Goal: Transaction & Acquisition: Purchase product/service

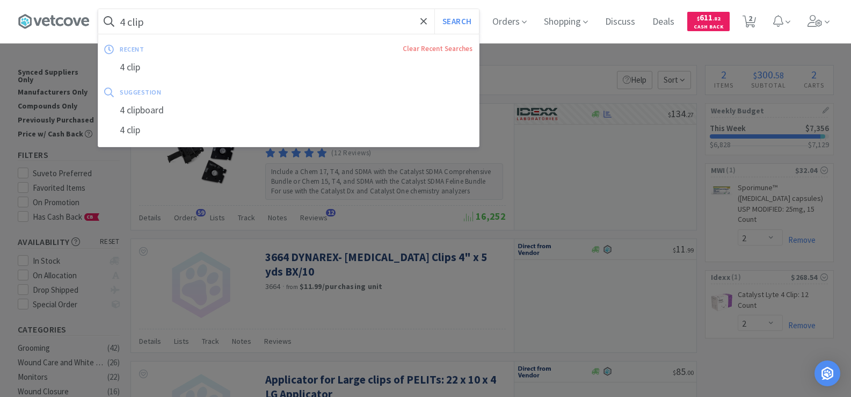
select select "2"
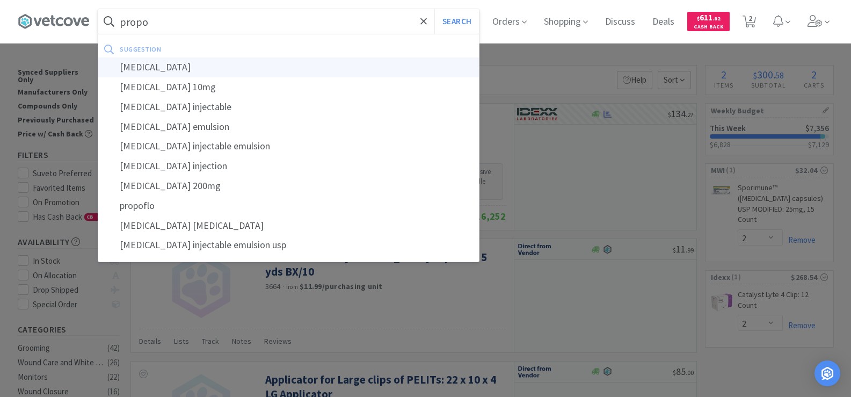
click at [194, 70] on div "[MEDICAL_DATA]" at bounding box center [288, 67] width 381 height 20
type input "[MEDICAL_DATA]"
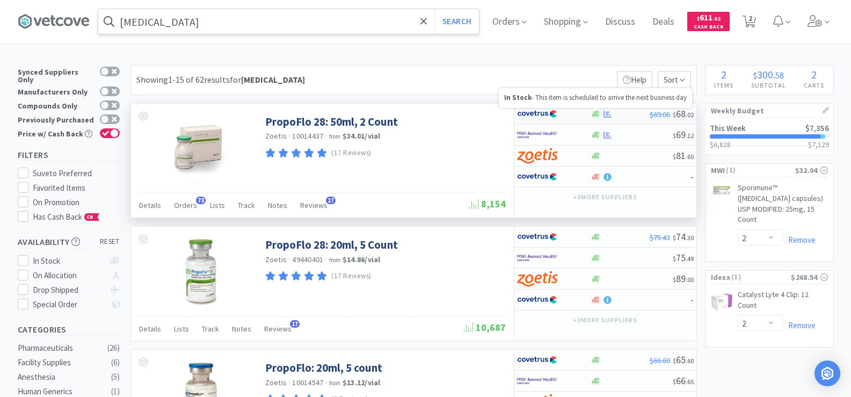
click at [605, 115] on icon at bounding box center [608, 114] width 8 height 8
select select "1"
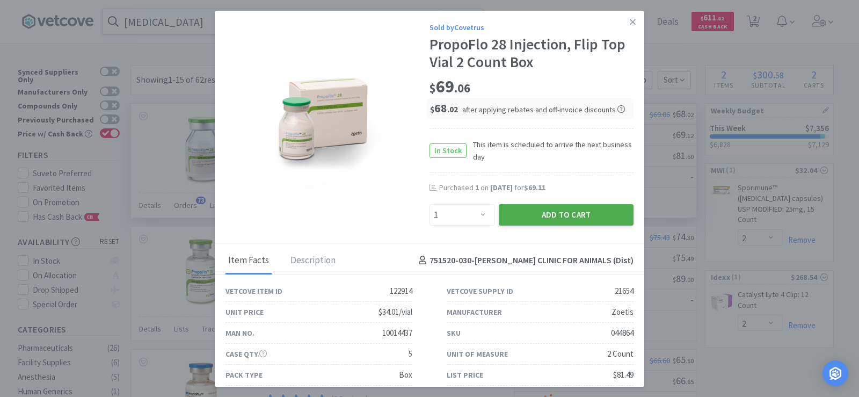
click at [568, 211] on button "Add to Cart" at bounding box center [566, 214] width 135 height 21
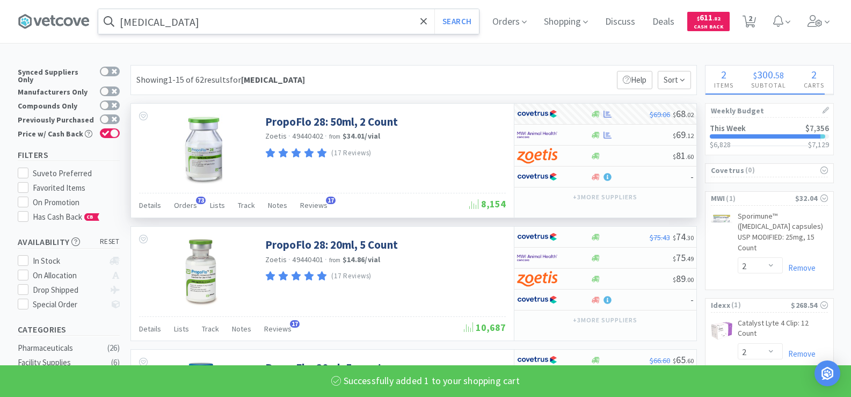
click at [170, 25] on input "[MEDICAL_DATA]" at bounding box center [288, 21] width 381 height 25
select select "1"
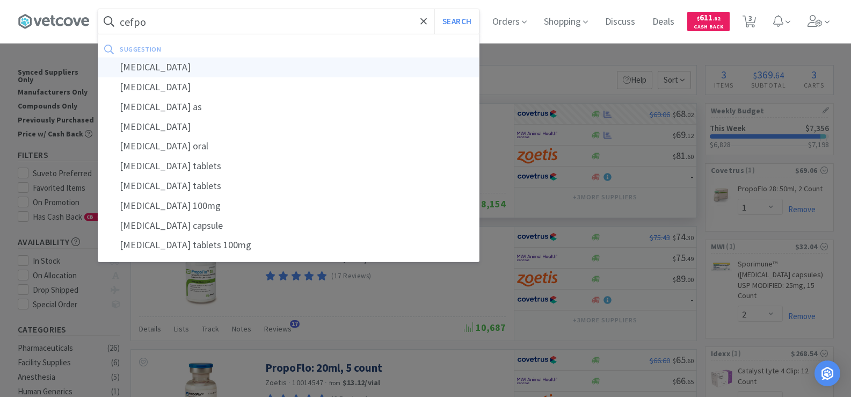
click at [170, 68] on div "[MEDICAL_DATA]" at bounding box center [288, 67] width 381 height 20
type input "[MEDICAL_DATA]"
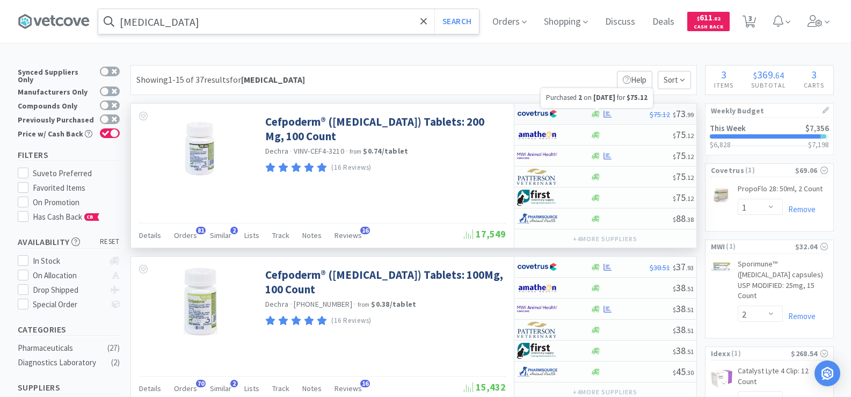
click at [607, 117] on icon at bounding box center [608, 113] width 8 height 7
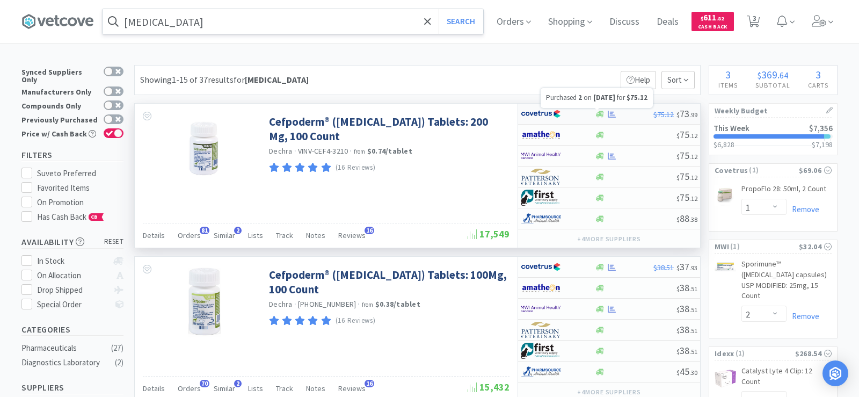
select select "1"
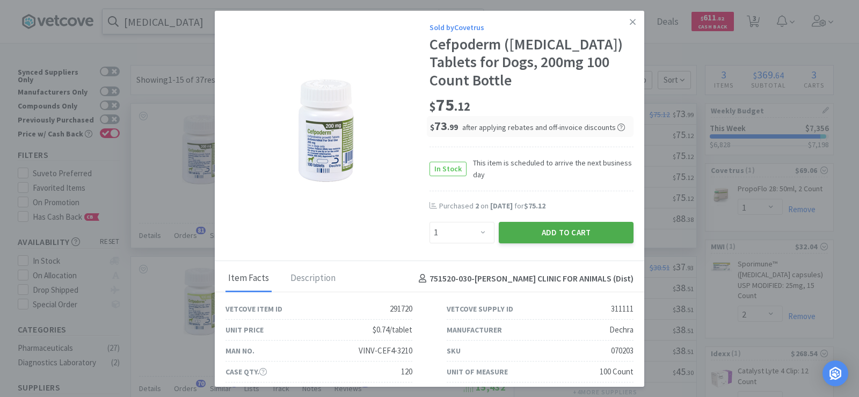
click at [553, 234] on button "Add to Cart" at bounding box center [566, 232] width 135 height 21
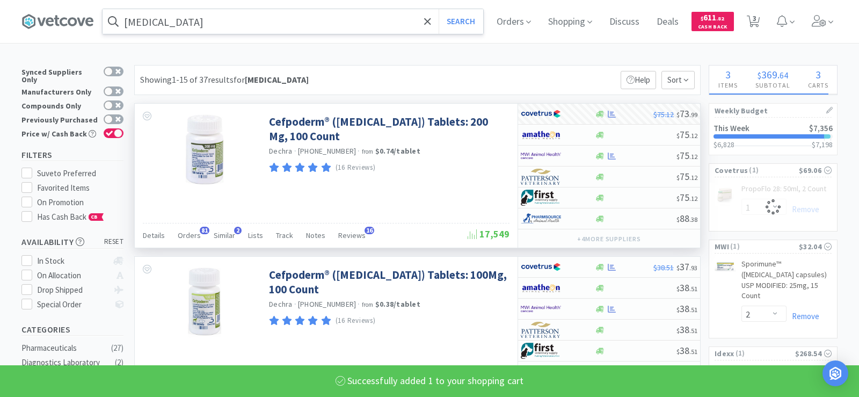
select select "1"
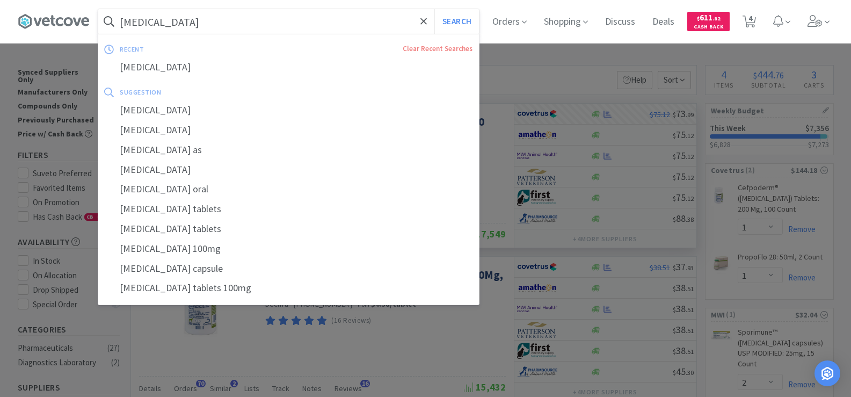
click at [171, 19] on input "[MEDICAL_DATA]" at bounding box center [288, 21] width 381 height 25
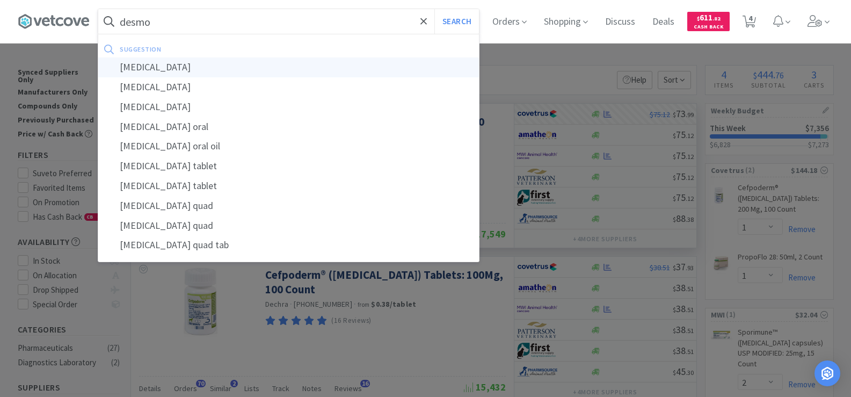
click at [200, 66] on div "[MEDICAL_DATA]" at bounding box center [288, 67] width 381 height 20
type input "[MEDICAL_DATA]"
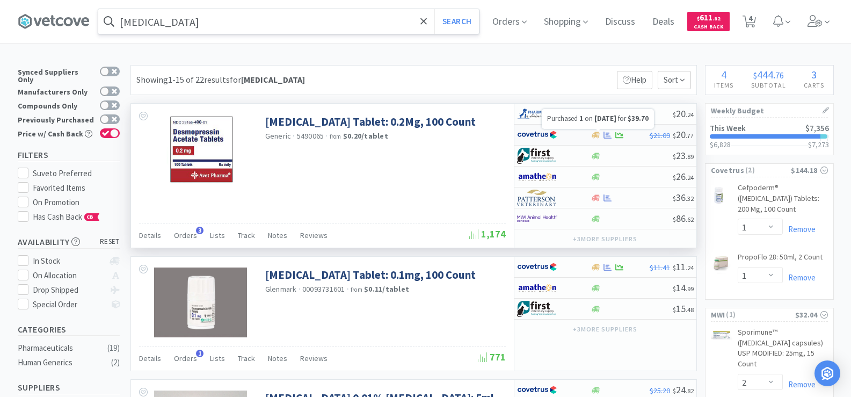
click at [608, 136] on icon at bounding box center [608, 134] width 8 height 7
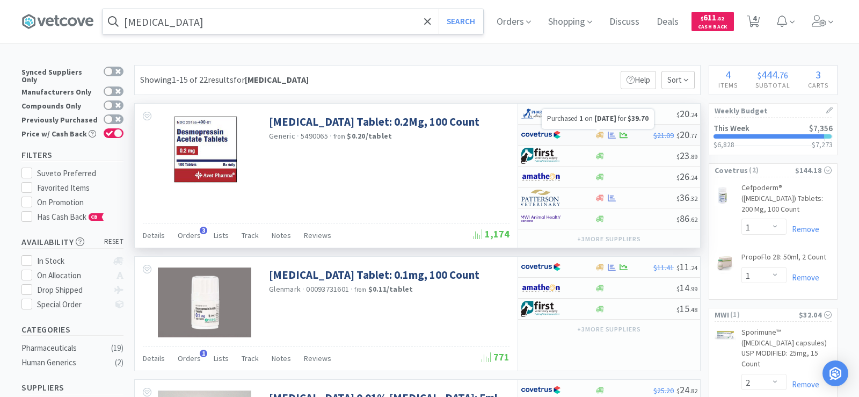
select select "1"
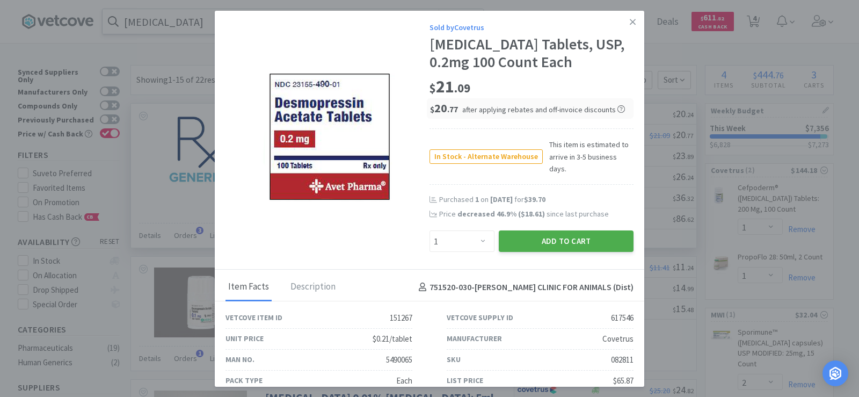
click at [585, 232] on button "Add to Cart" at bounding box center [566, 240] width 135 height 21
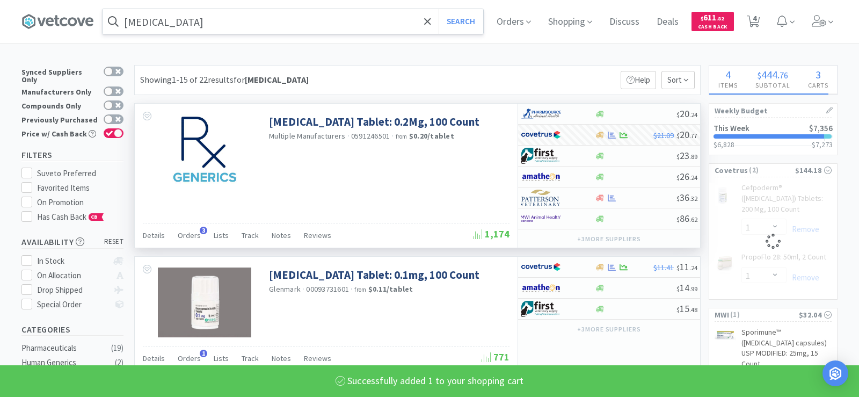
select select "1"
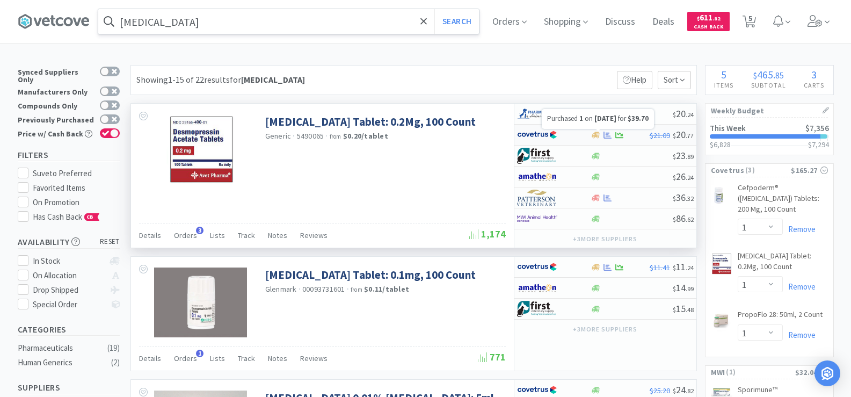
click at [606, 134] on icon at bounding box center [608, 134] width 8 height 7
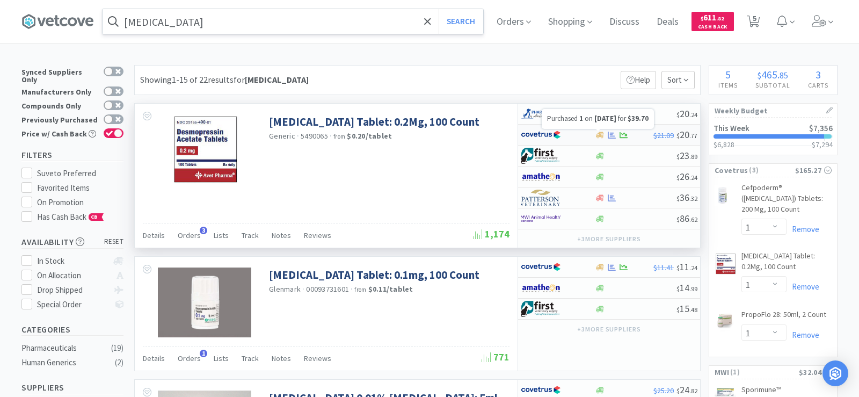
select select "1"
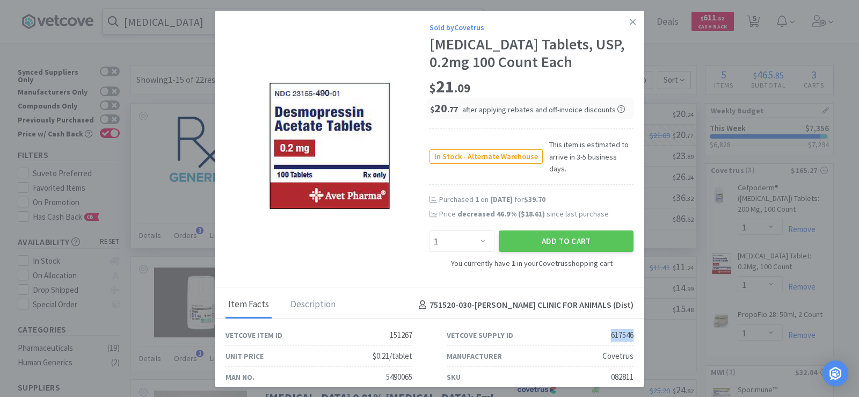
drag, startPoint x: 595, startPoint y: 318, endPoint x: 629, endPoint y: 324, distance: 34.3
click at [629, 325] on div "Vetcove Supply ID 617546" at bounding box center [540, 335] width 221 height 21
copy div "617546"
drag, startPoint x: 627, startPoint y: 24, endPoint x: 622, endPoint y: 23, distance: 5.4
click at [630, 24] on icon at bounding box center [633, 22] width 6 height 6
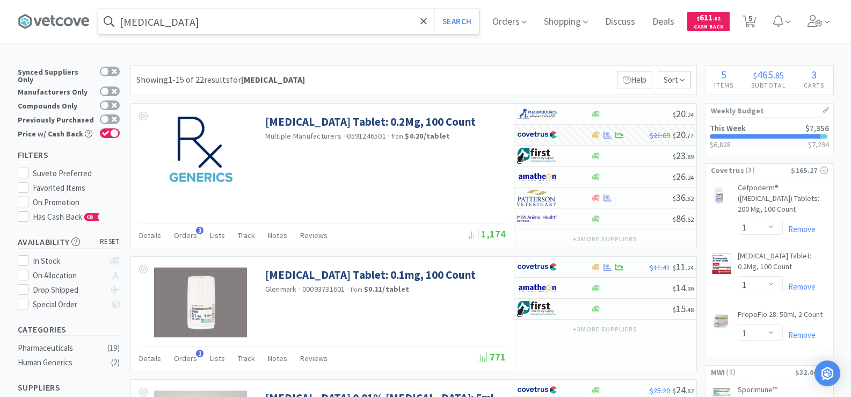
click at [228, 30] on input "[MEDICAL_DATA]" at bounding box center [288, 21] width 381 height 25
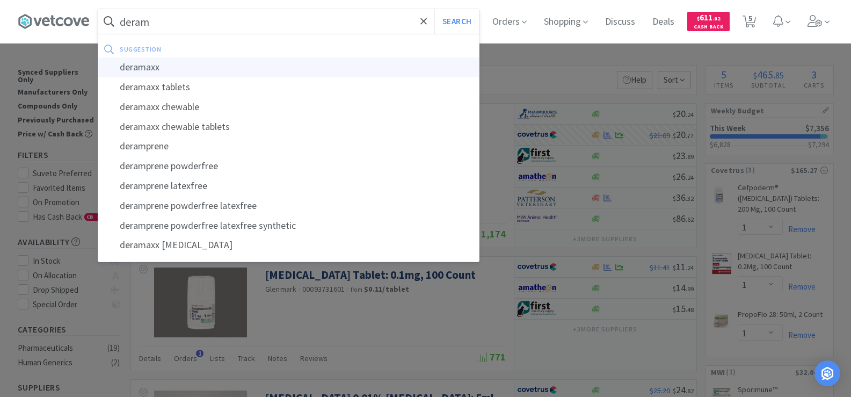
click at [178, 65] on div "deramaxx" at bounding box center [288, 67] width 381 height 20
type input "deramaxx"
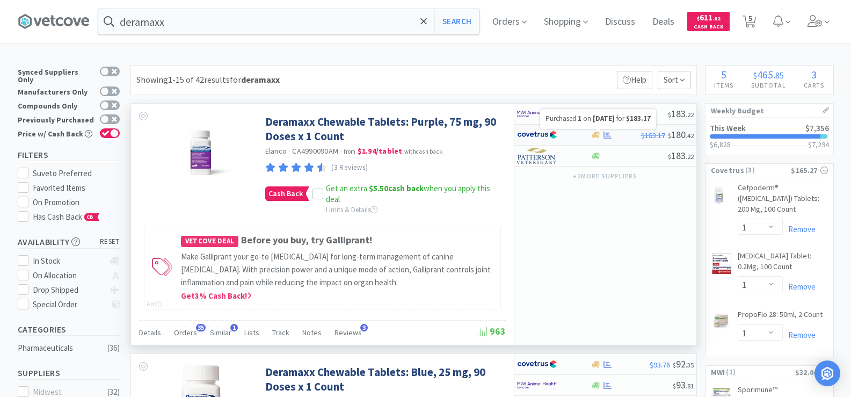
click at [609, 137] on icon at bounding box center [608, 135] width 8 height 8
select select "1"
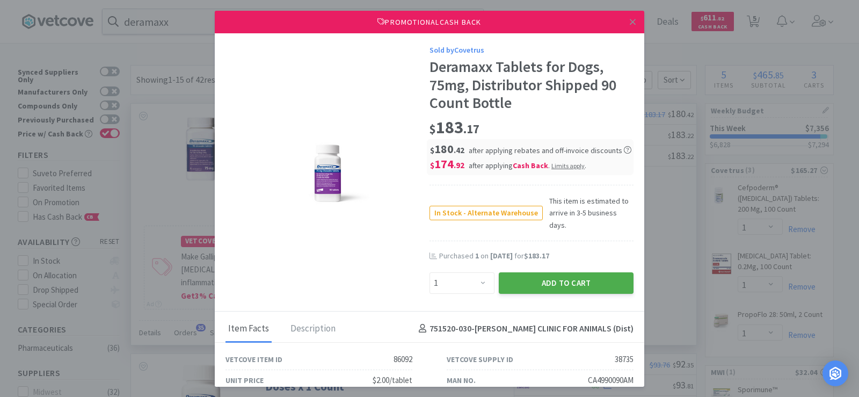
click at [580, 275] on button "Add to Cart" at bounding box center [566, 282] width 135 height 21
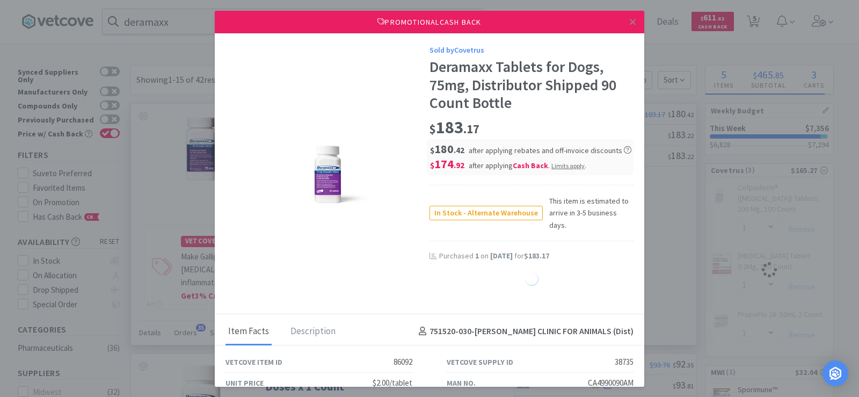
select select "1"
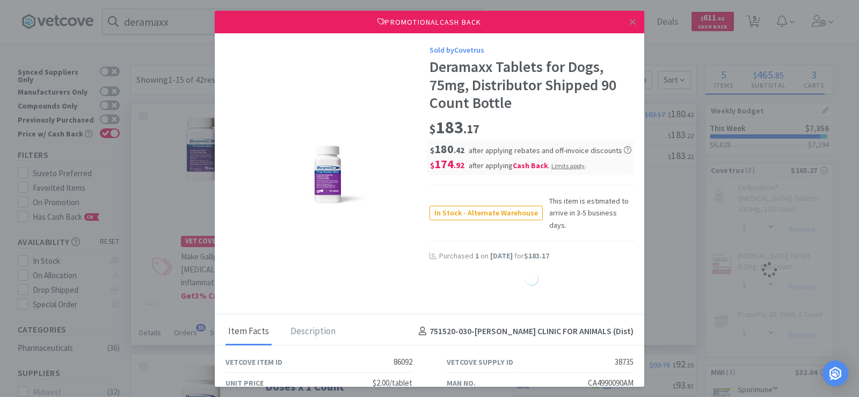
select select "1"
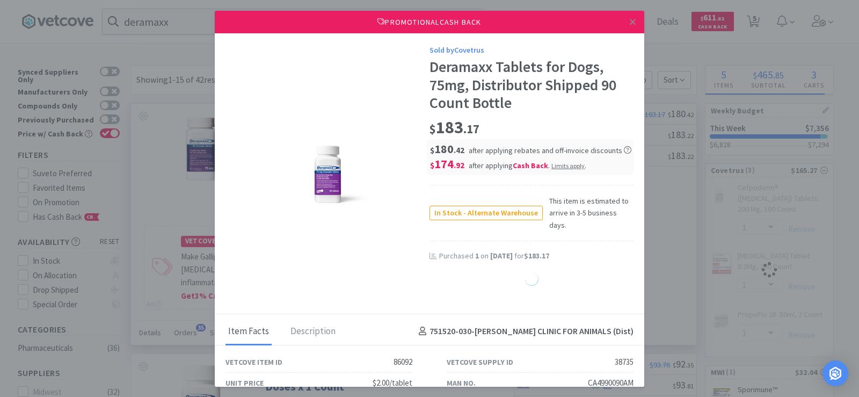
select select "1"
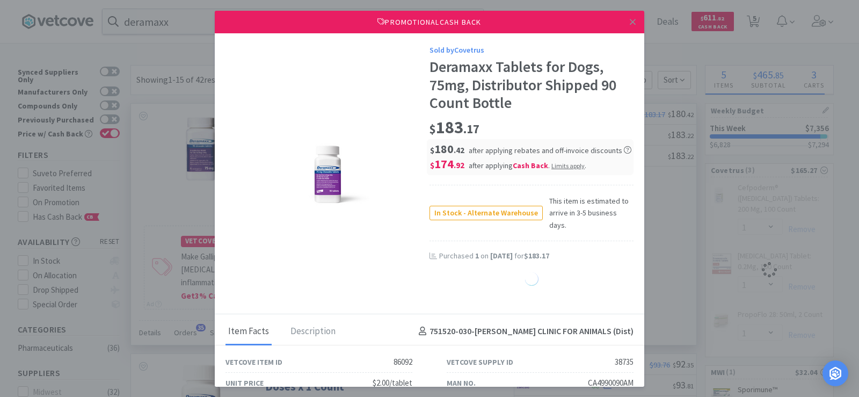
select select "1"
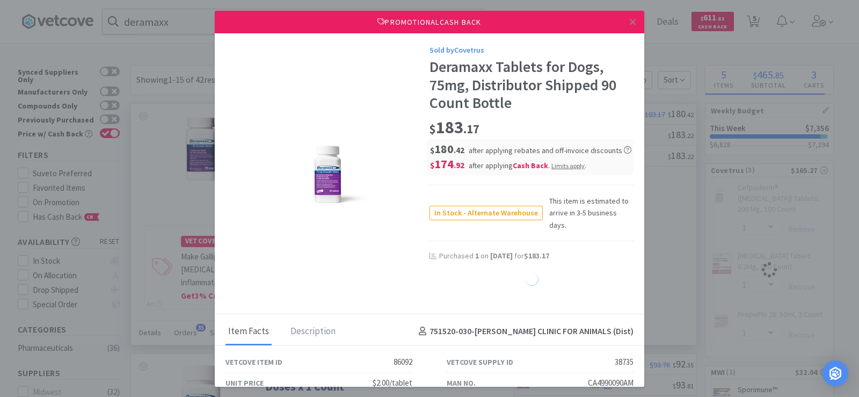
select select "1"
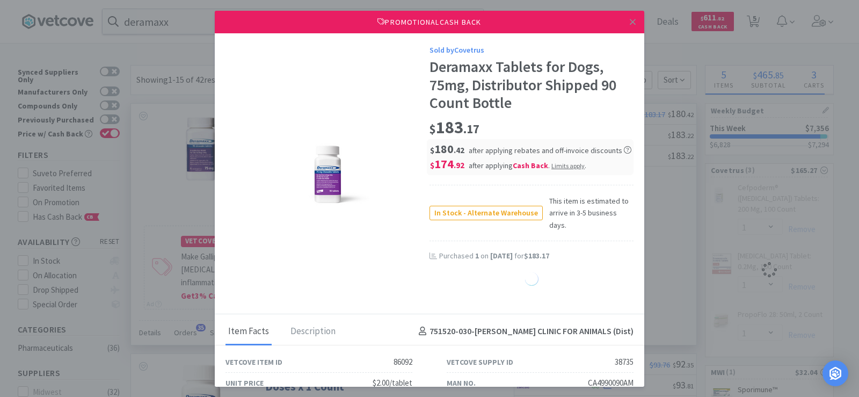
select select "1"
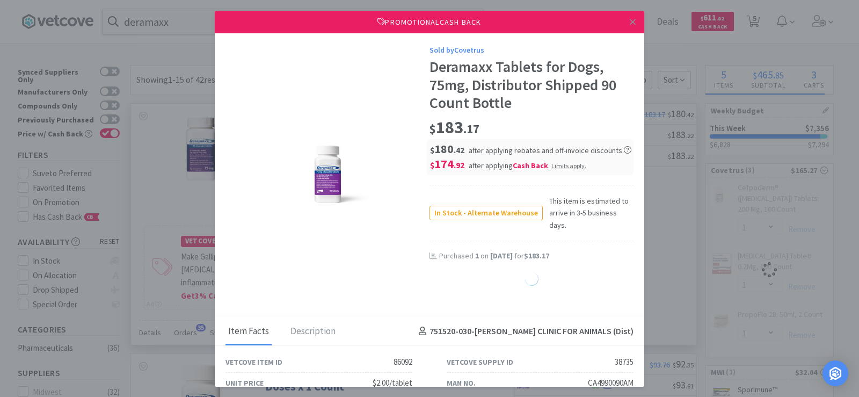
select select "1"
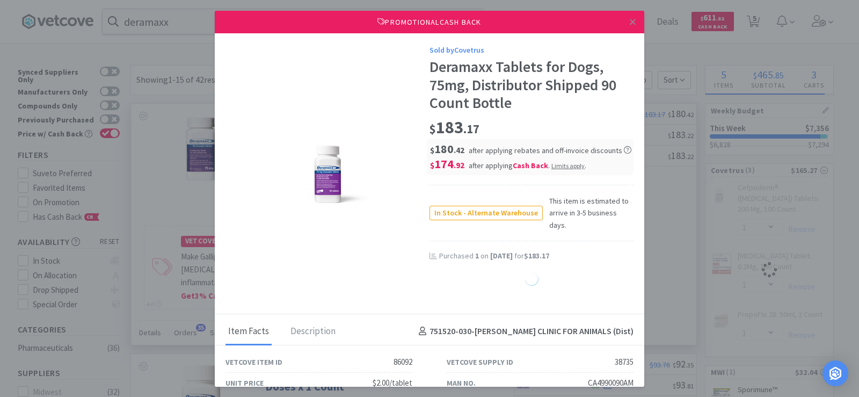
select select "1"
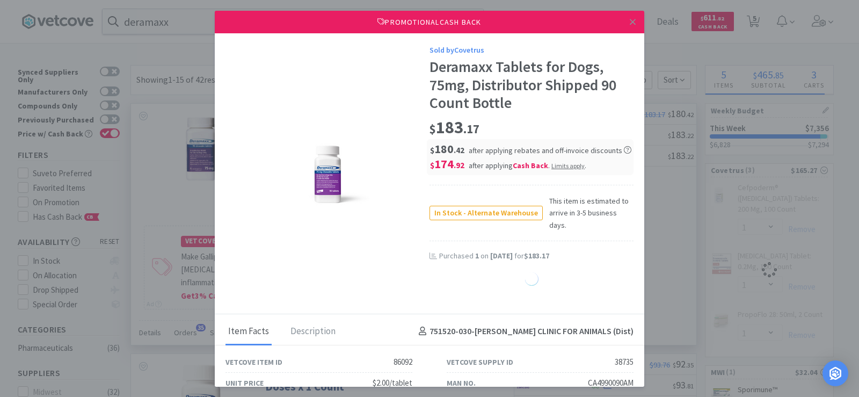
select select "1"
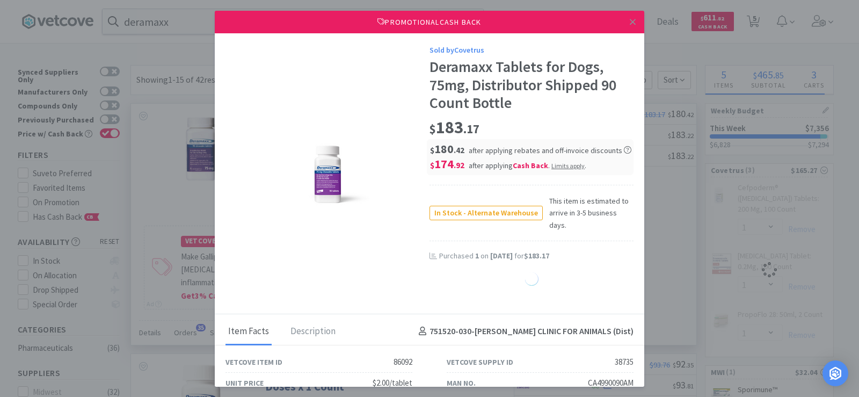
select select "1"
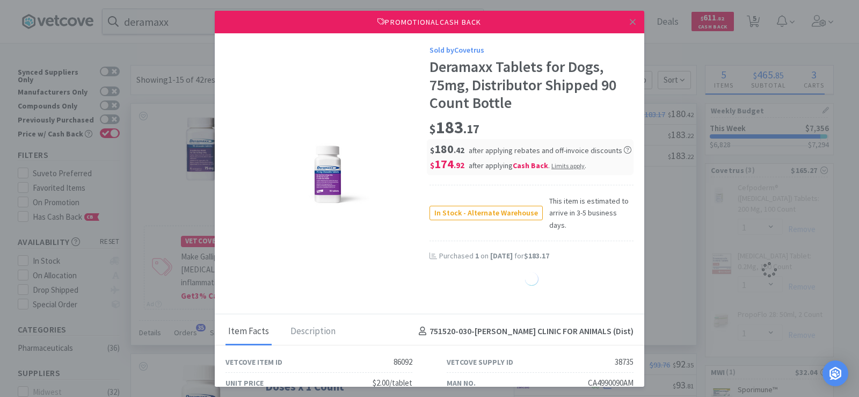
select select "1"
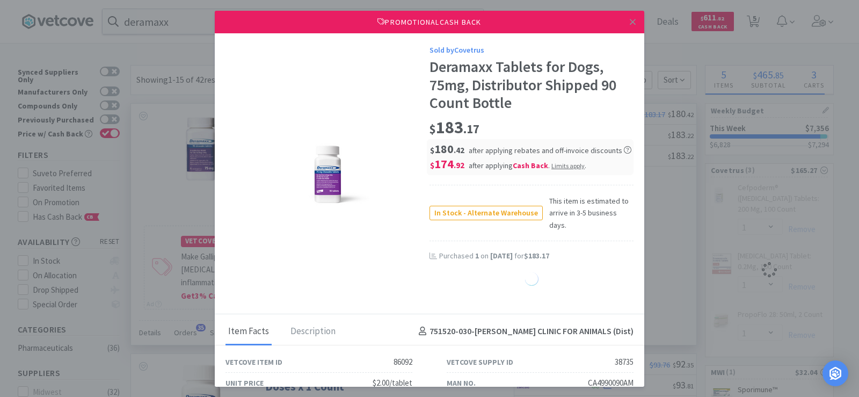
select select "1"
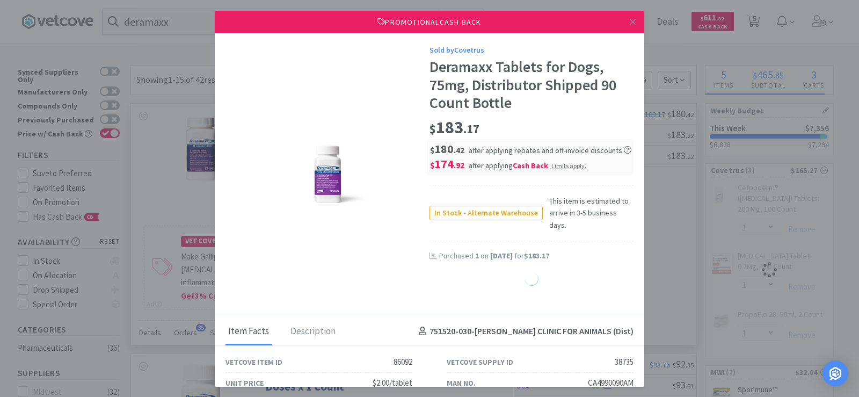
select select "1"
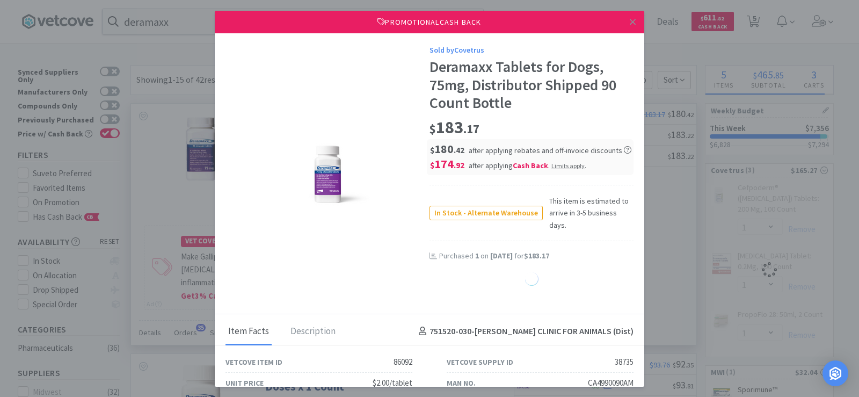
select select "1"
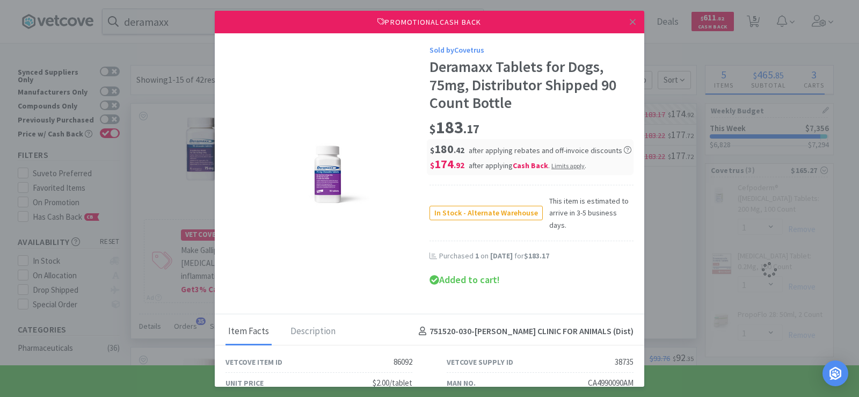
select select "1"
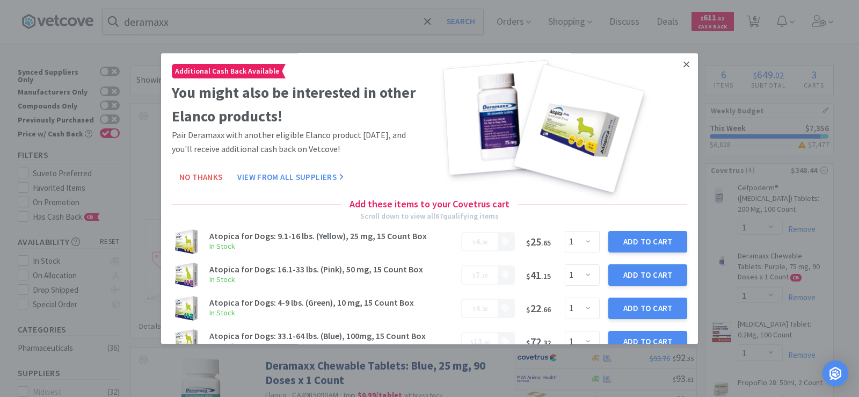
click at [684, 63] on icon at bounding box center [687, 65] width 6 height 10
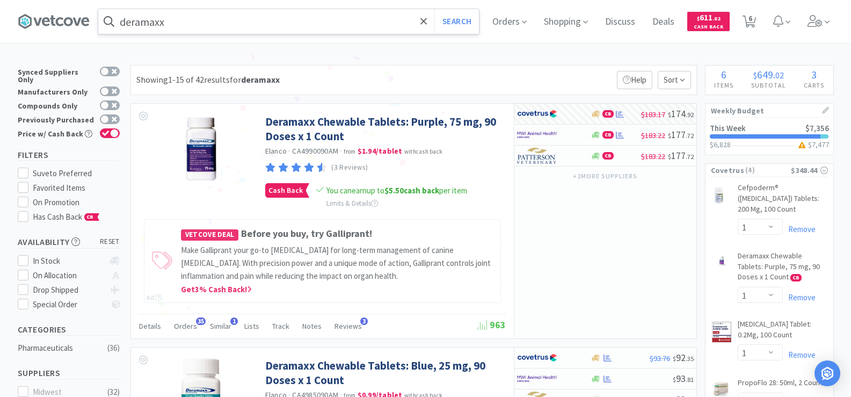
click at [187, 31] on input "deramaxx" at bounding box center [288, 21] width 381 height 25
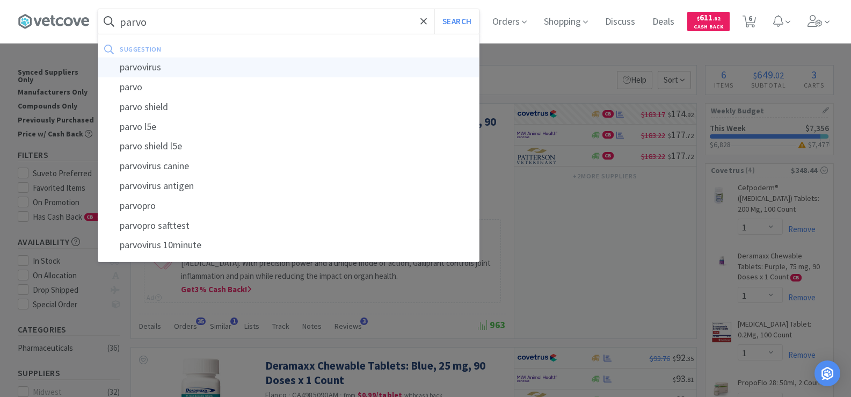
click at [191, 62] on div "parvovirus" at bounding box center [288, 67] width 381 height 20
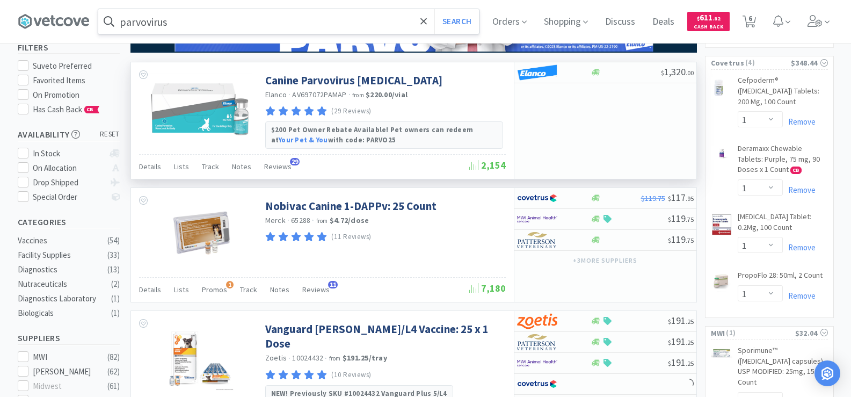
scroll to position [215, 0]
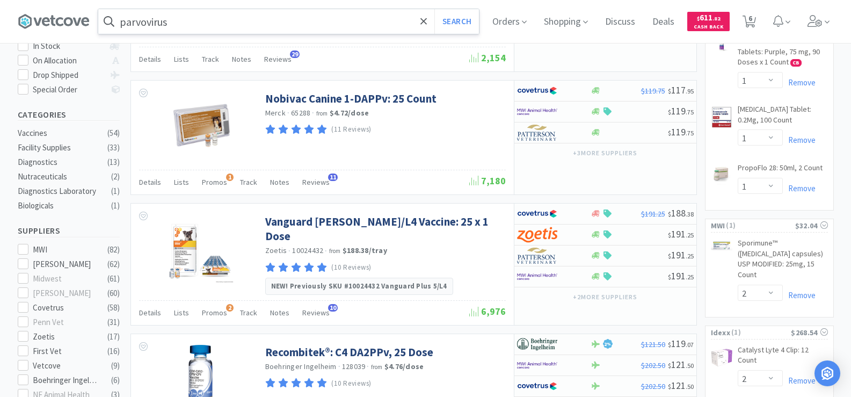
click at [198, 25] on input "parvovirus" at bounding box center [288, 21] width 381 height 25
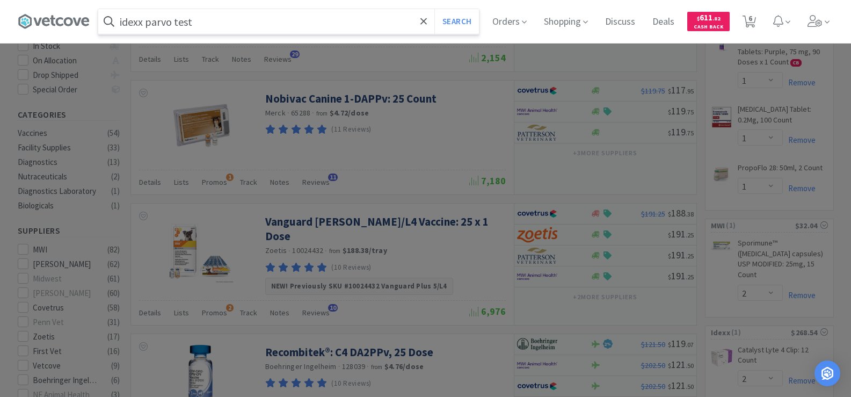
type input "idexx parvo test"
click at [435, 9] on button "Search" at bounding box center [457, 21] width 45 height 25
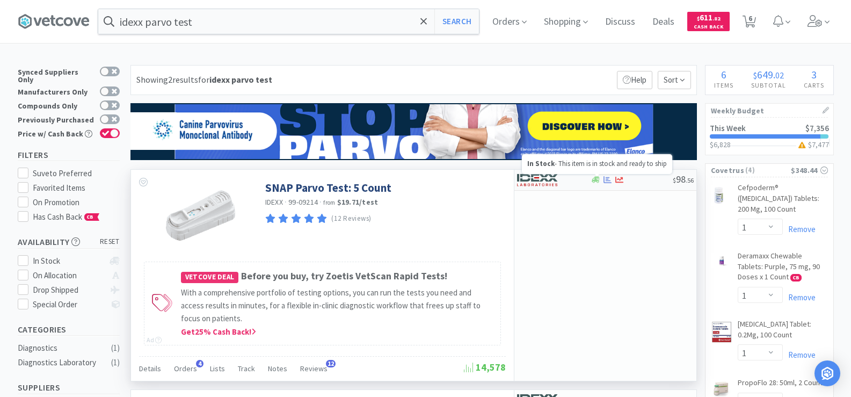
click at [596, 177] on icon at bounding box center [596, 180] width 8 height 6
select select "1"
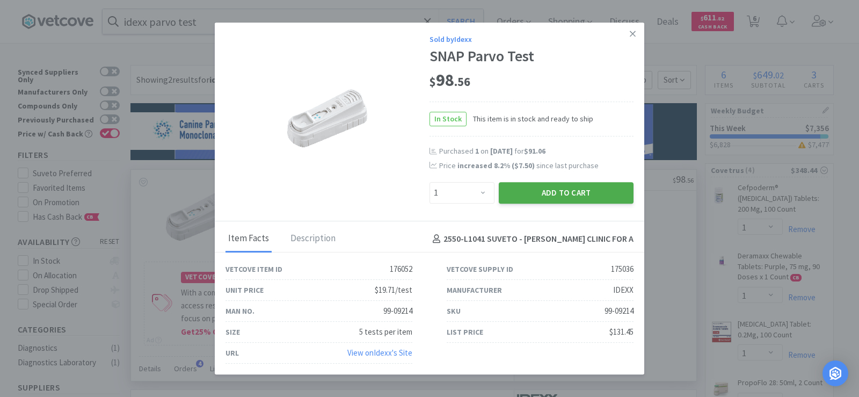
click at [557, 190] on button "Add to Cart" at bounding box center [566, 192] width 135 height 21
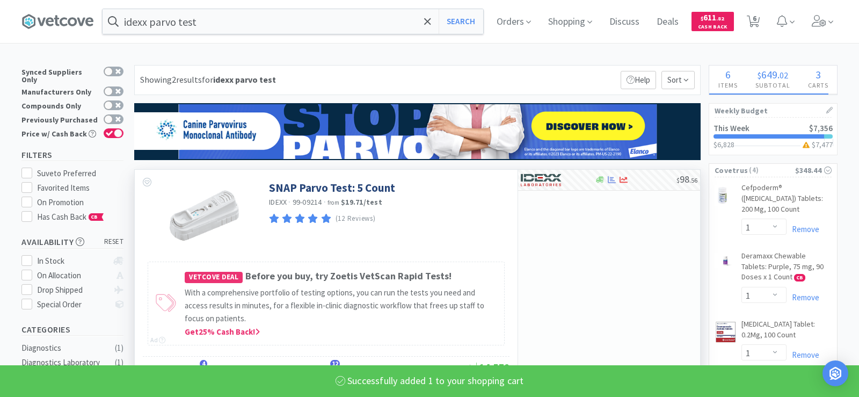
select select "1"
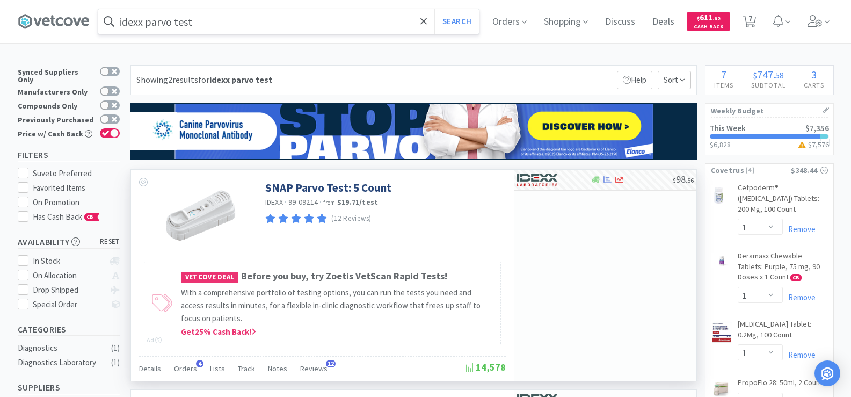
click at [219, 24] on input "idexx parvo test" at bounding box center [288, 21] width 381 height 25
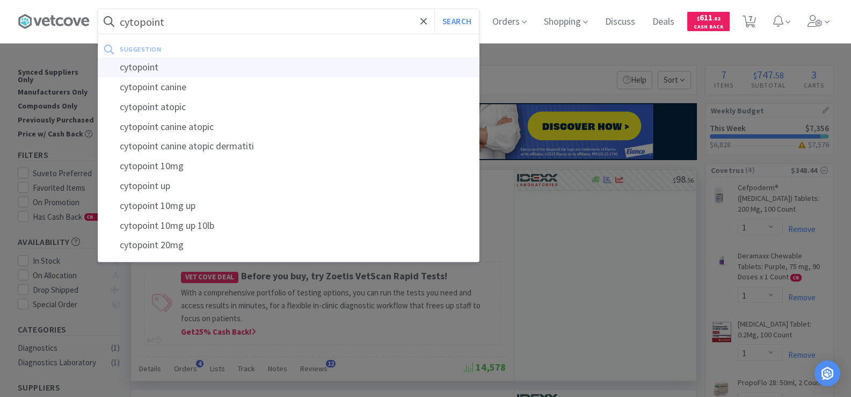
type input "cytopoint"
click at [206, 66] on div "cytopoint" at bounding box center [288, 67] width 381 height 20
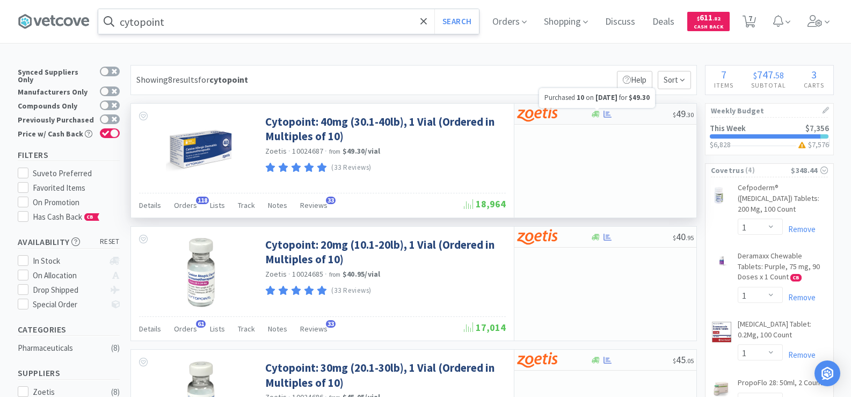
click at [612, 117] on icon at bounding box center [608, 113] width 8 height 7
select select "10"
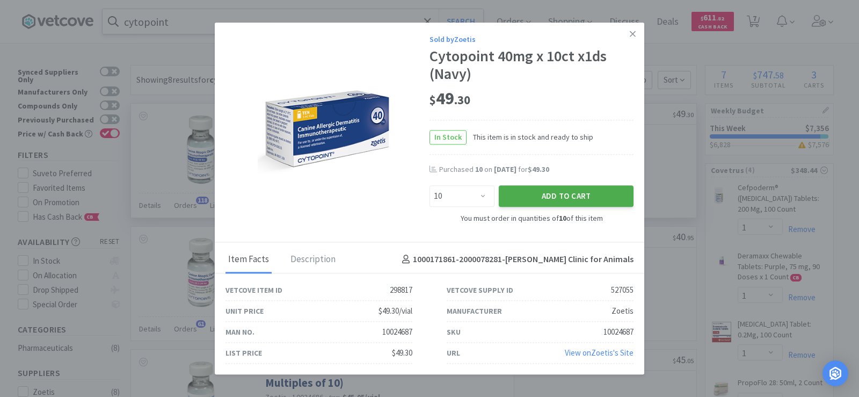
click at [602, 203] on button "Add to Cart" at bounding box center [566, 196] width 135 height 21
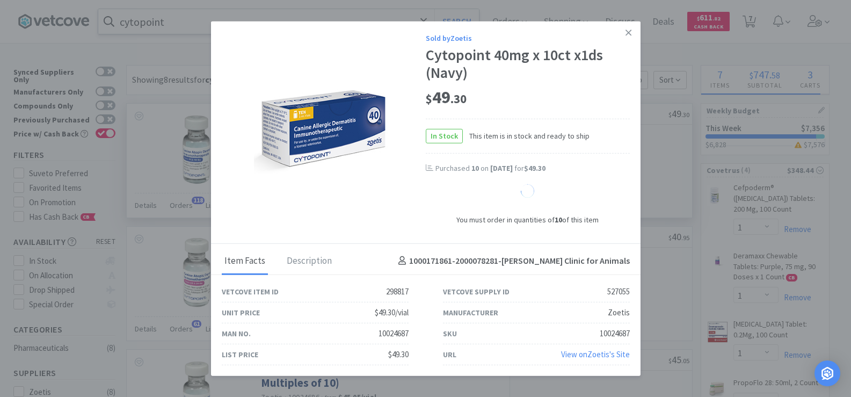
select select "10"
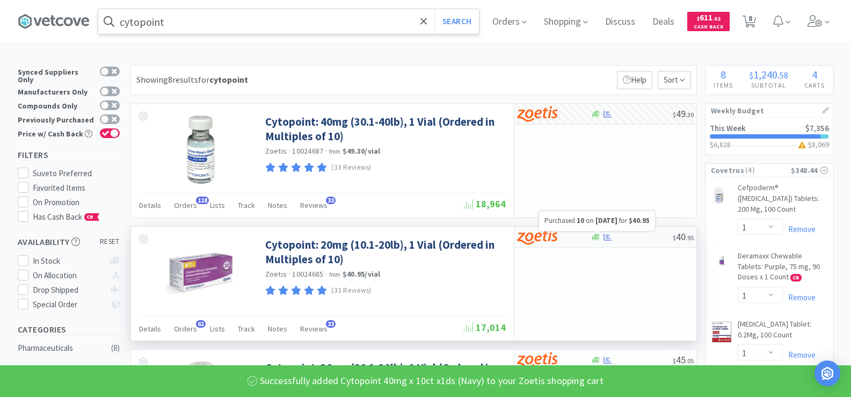
click at [604, 238] on icon at bounding box center [608, 237] width 8 height 8
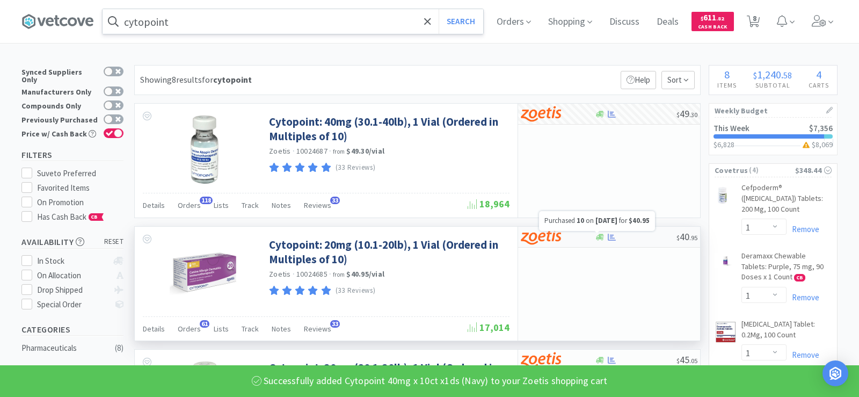
select select "10"
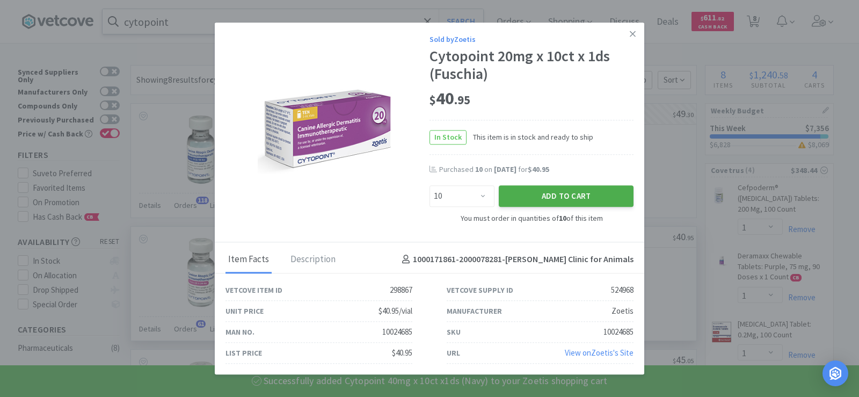
click at [565, 191] on button "Add to Cart" at bounding box center [566, 196] width 135 height 21
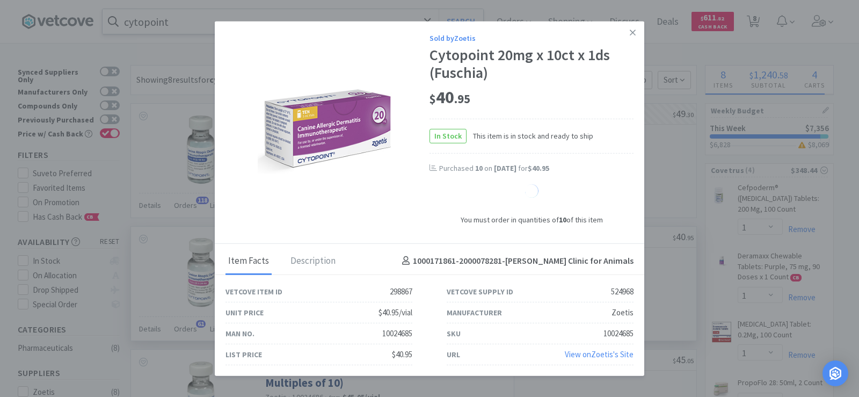
select select "10"
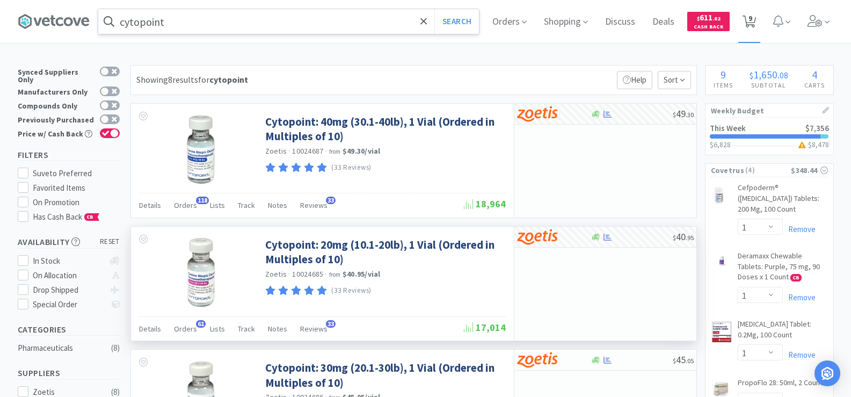
click at [752, 25] on span "9" at bounding box center [751, 18] width 4 height 43
select select "10"
select select "2"
select select "1"
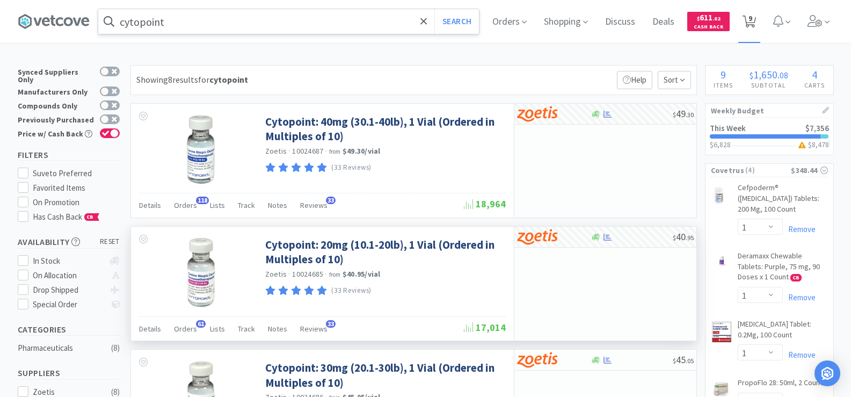
select select "1"
select select "2"
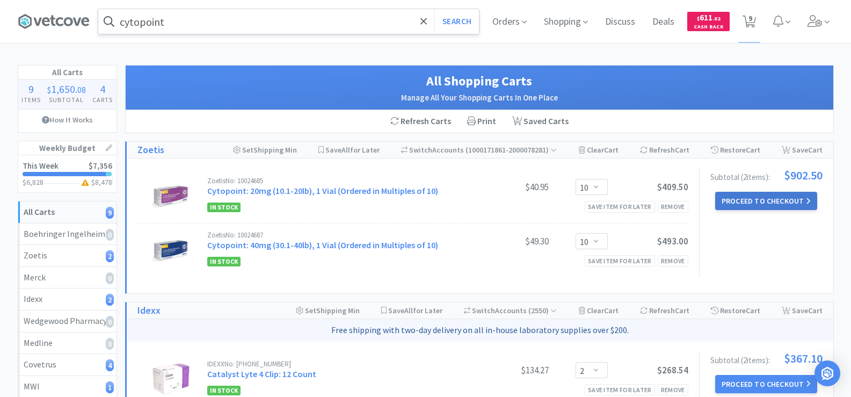
click at [777, 204] on button "Proceed to Checkout" at bounding box center [766, 201] width 102 height 18
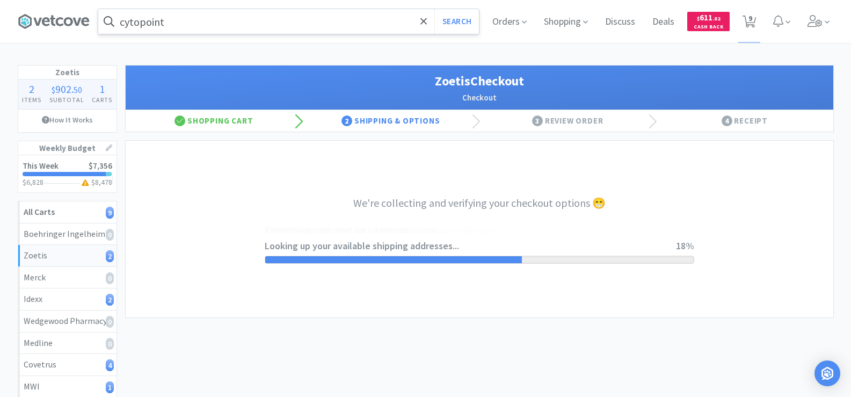
select select "invoice"
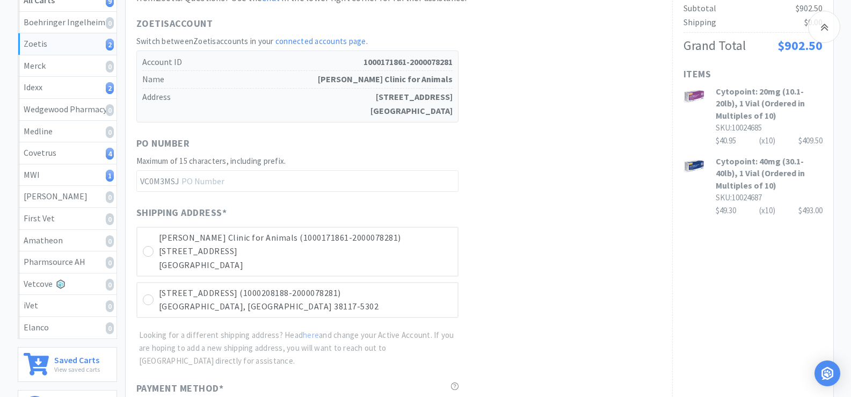
scroll to position [322, 0]
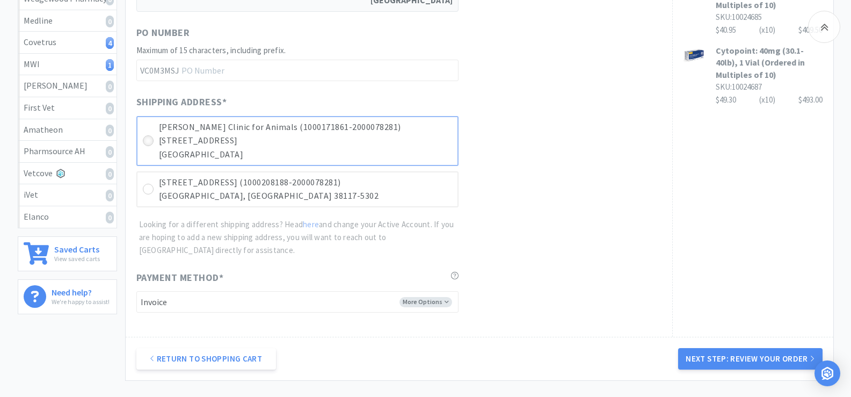
click at [147, 141] on icon at bounding box center [148, 141] width 8 height 8
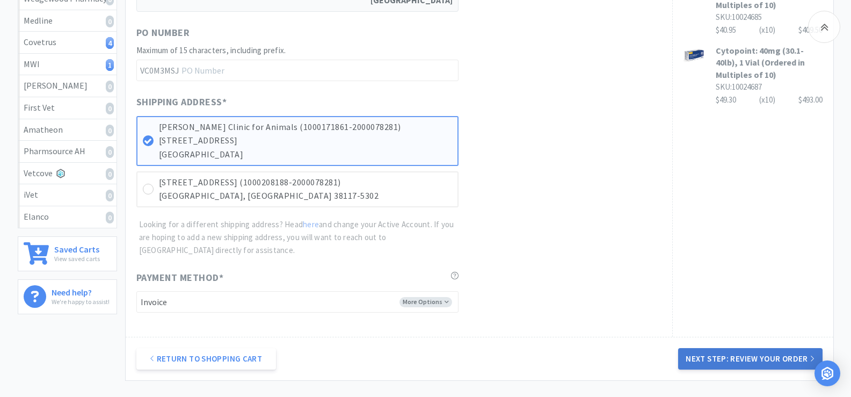
click at [750, 366] on button "Next Step: Review Your Order" at bounding box center [750, 358] width 144 height 21
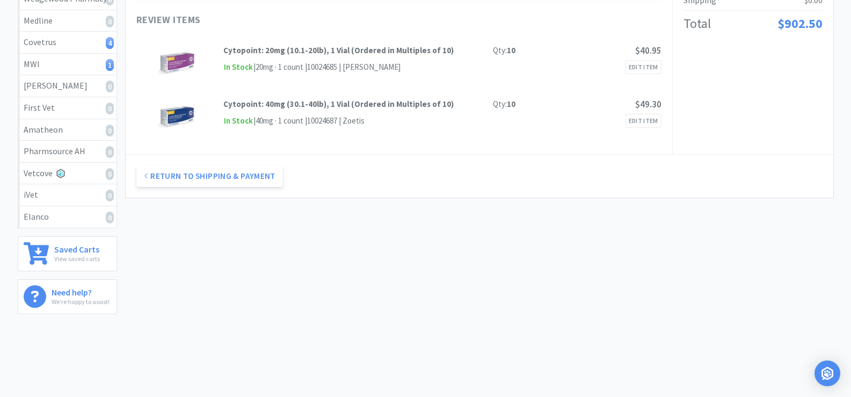
scroll to position [0, 0]
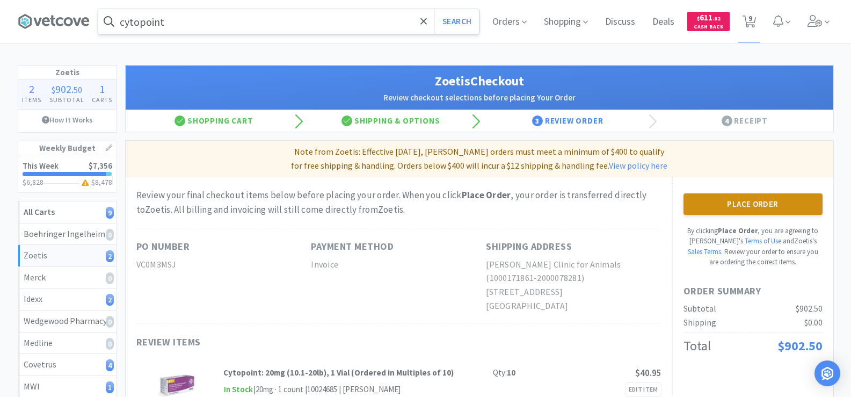
click at [741, 211] on button "Place Order" at bounding box center [753, 203] width 139 height 21
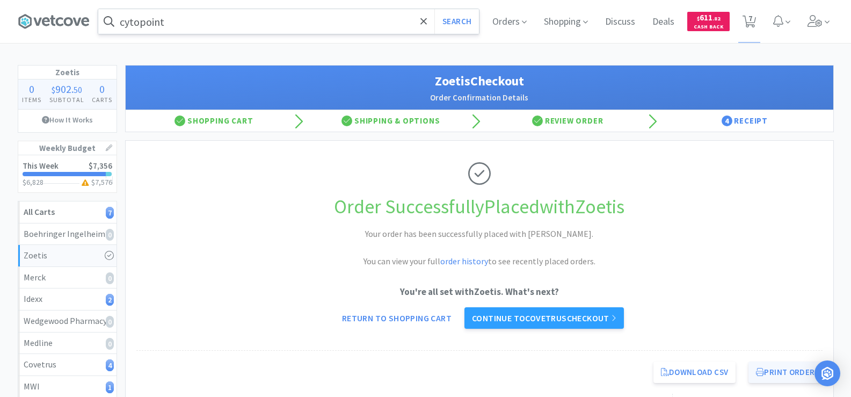
click at [776, 373] on button "Print Order" at bounding box center [786, 371] width 74 height 21
click at [519, 318] on link "Continue to Covetrus checkout" at bounding box center [545, 317] width 160 height 21
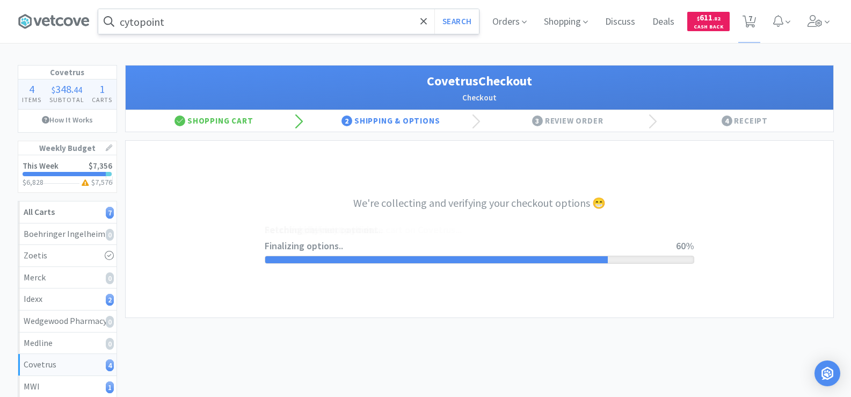
select select "ACCOUNT"
select select "cvt-standard-net"
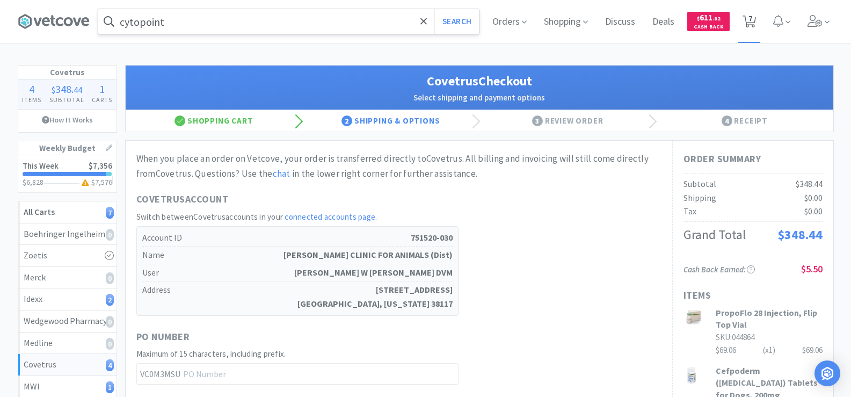
click at [749, 20] on span "7" at bounding box center [751, 18] width 4 height 43
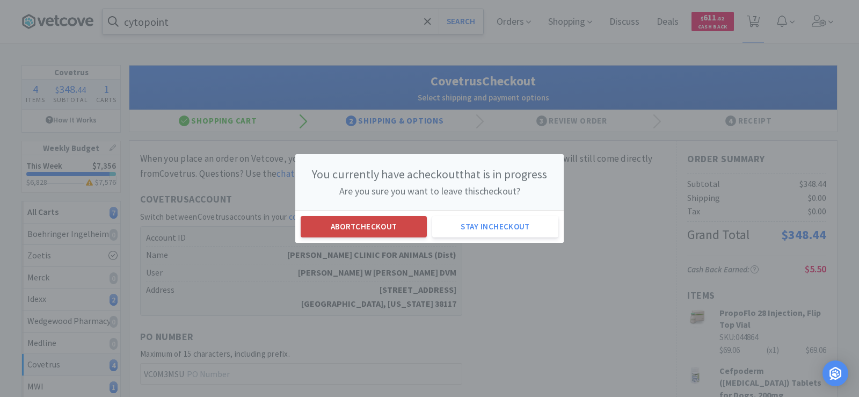
click at [392, 221] on button "Abort checkout" at bounding box center [364, 226] width 126 height 21
select select "2"
select select "1"
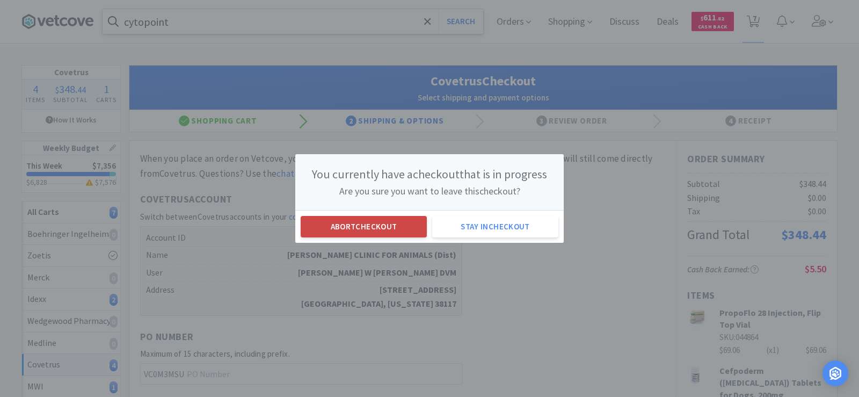
select select "1"
select select "2"
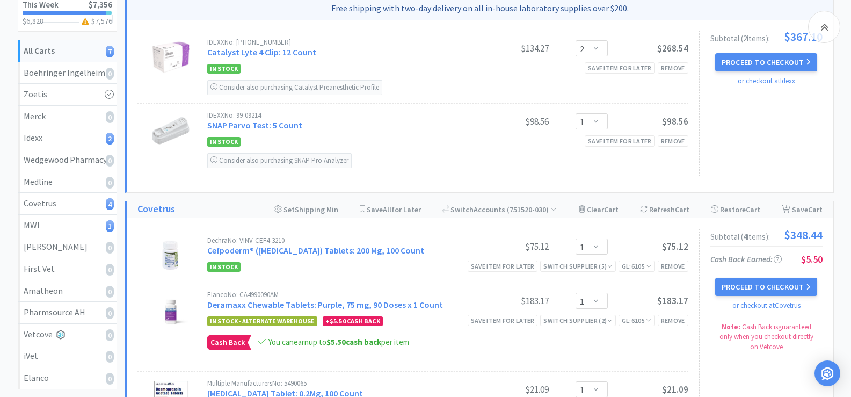
scroll to position [54, 0]
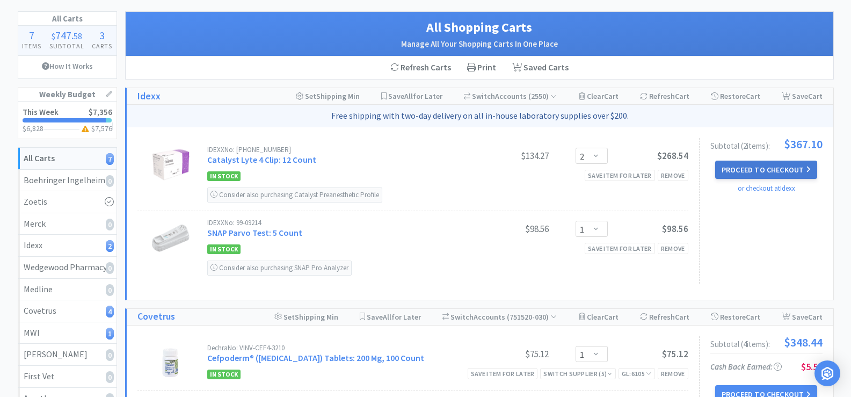
click at [728, 166] on button "Proceed to Checkout" at bounding box center [766, 170] width 102 height 18
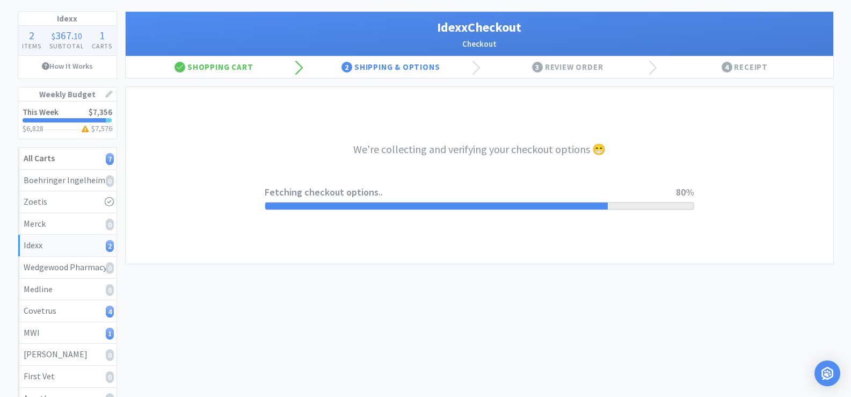
select select "904"
select select "003"
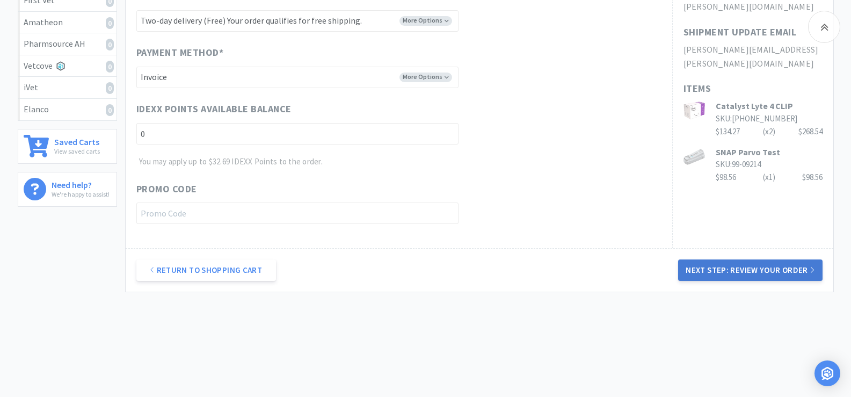
click at [743, 276] on button "Next Step: Review Your Order" at bounding box center [750, 269] width 144 height 21
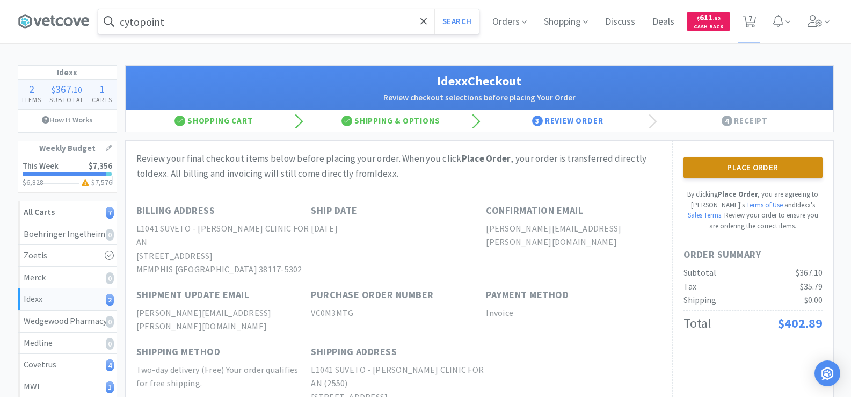
click at [751, 164] on button "Place Order" at bounding box center [753, 167] width 139 height 21
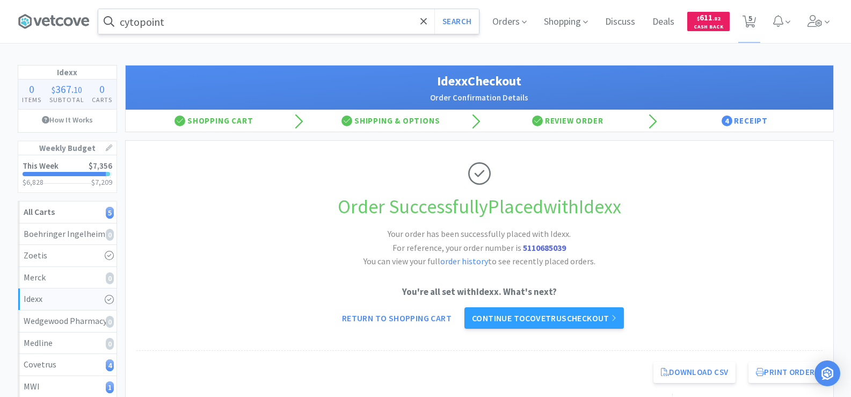
click at [223, 33] on input "cytopoint" at bounding box center [288, 21] width 381 height 25
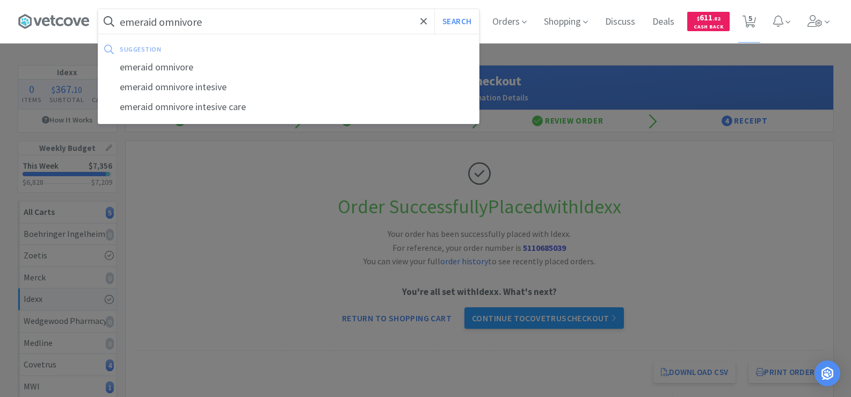
type input "emeraid omnivore"
click at [435, 9] on button "Search" at bounding box center [457, 21] width 45 height 25
select select "1"
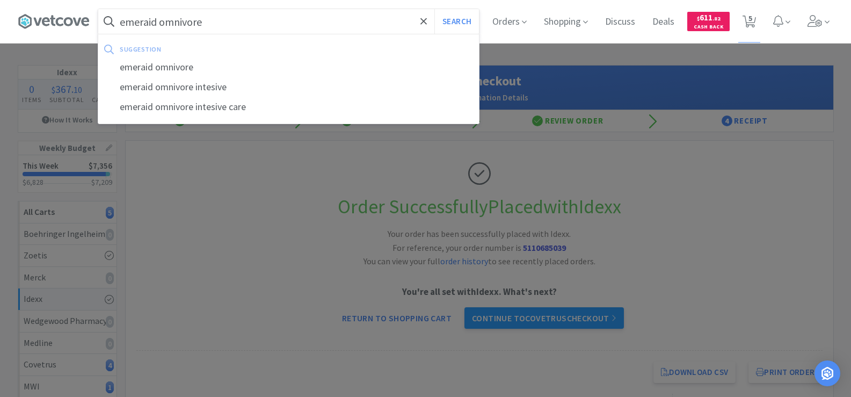
select select "1"
select select "2"
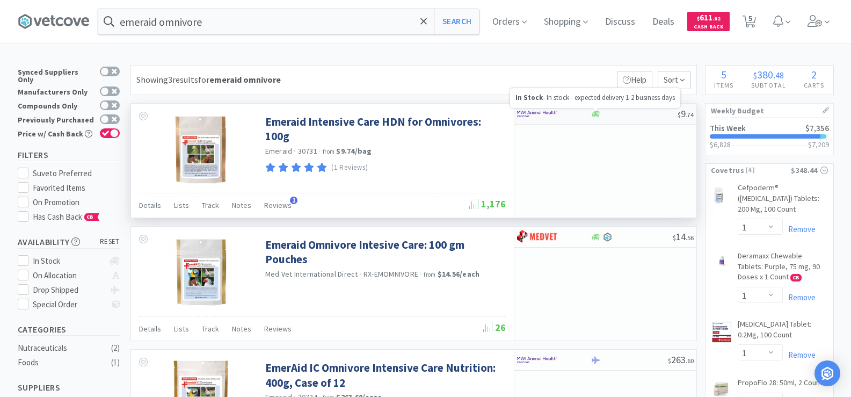
click at [595, 116] on icon at bounding box center [596, 114] width 8 height 8
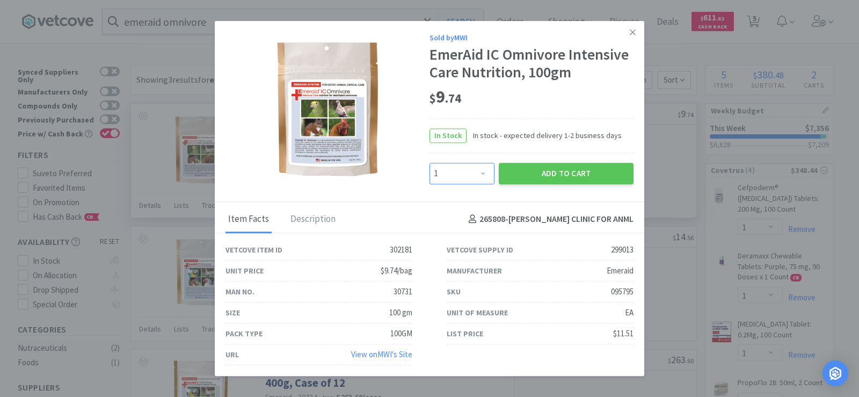
click at [473, 180] on select "Enter Quantity 1 2 3 4 5 6 7 8 9 10 11 12 13 14 15 16 17 18 19 20 Enter Quantity" at bounding box center [462, 173] width 65 height 21
select select "5"
click at [430, 163] on select "Enter Quantity 1 2 3 4 5 6 7 8 9 10 11 12 13 14 15 16 17 18 19 20 Enter Quantity" at bounding box center [462, 173] width 65 height 21
click at [551, 166] on button "Add to Cart" at bounding box center [566, 173] width 135 height 21
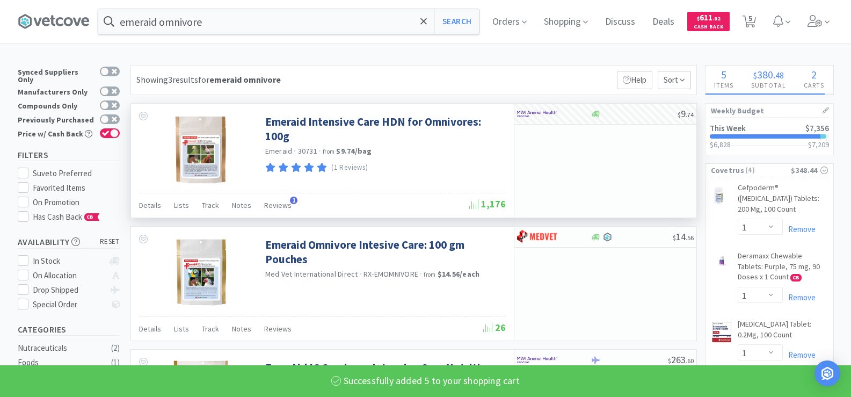
select select "5"
select select "2"
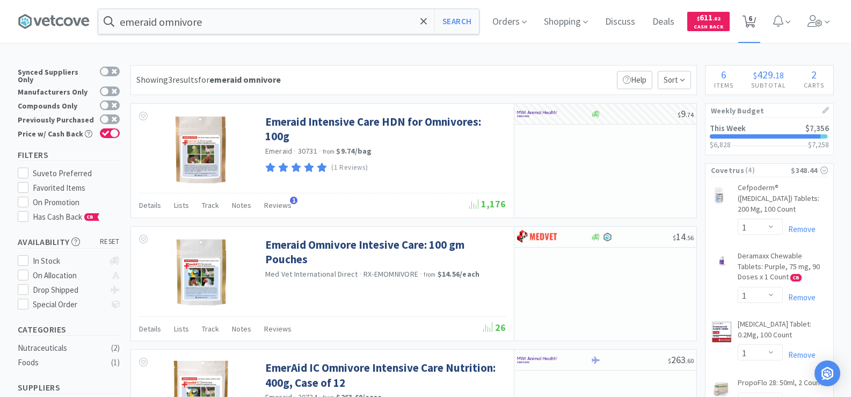
click at [752, 21] on span "6" at bounding box center [751, 18] width 4 height 43
select select "1"
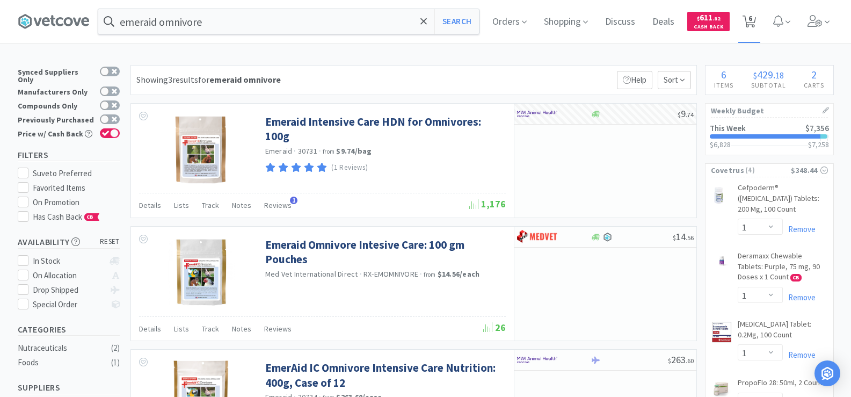
select select "5"
select select "2"
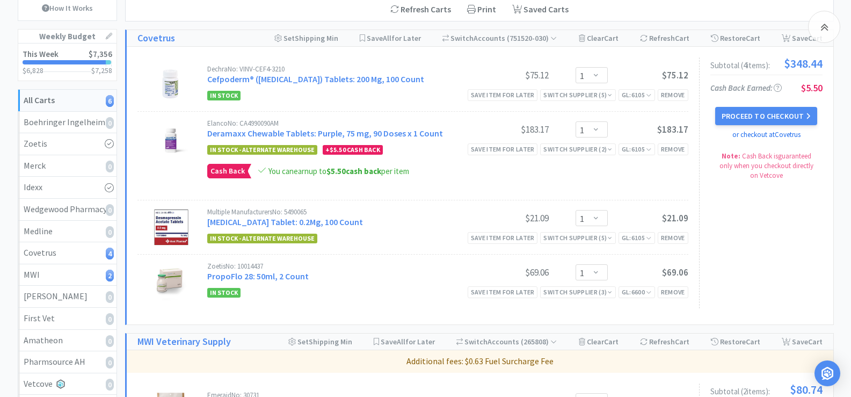
scroll to position [107, 0]
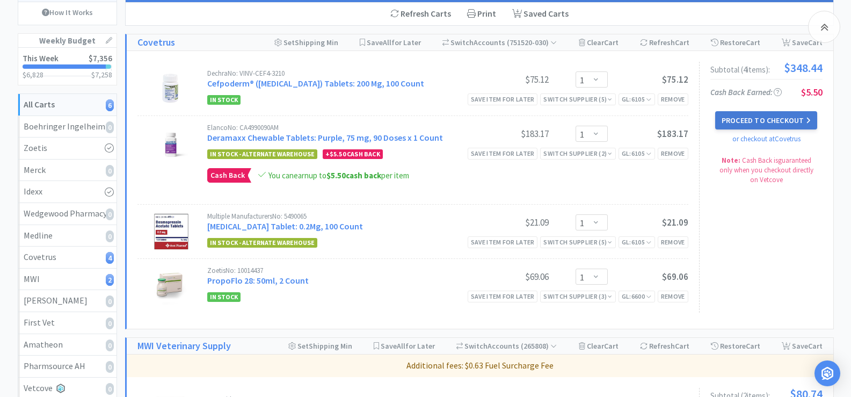
click at [747, 126] on button "Proceed to Checkout" at bounding box center [766, 120] width 102 height 18
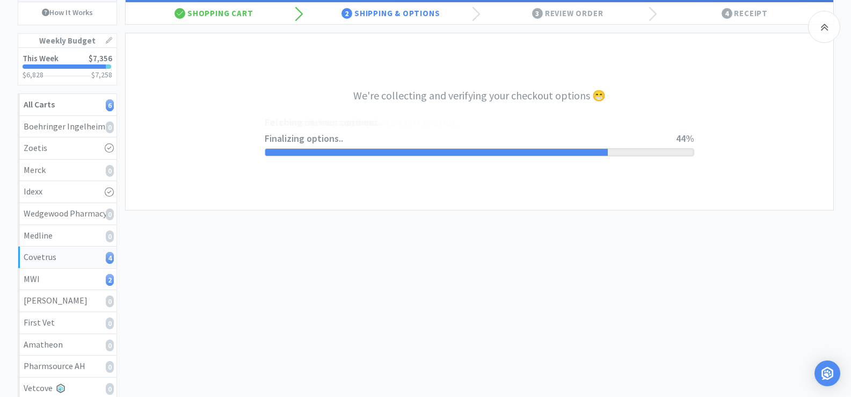
select select "ACCOUNT"
select select "cvt-standard-net"
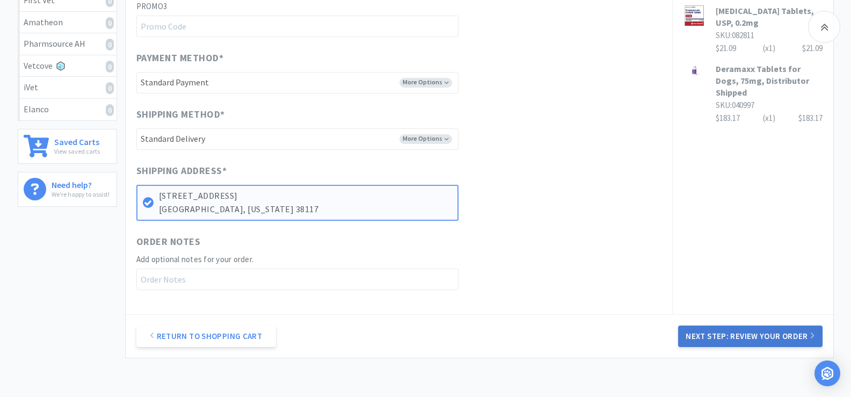
click at [779, 335] on button "Next Step: Review Your Order" at bounding box center [750, 335] width 144 height 21
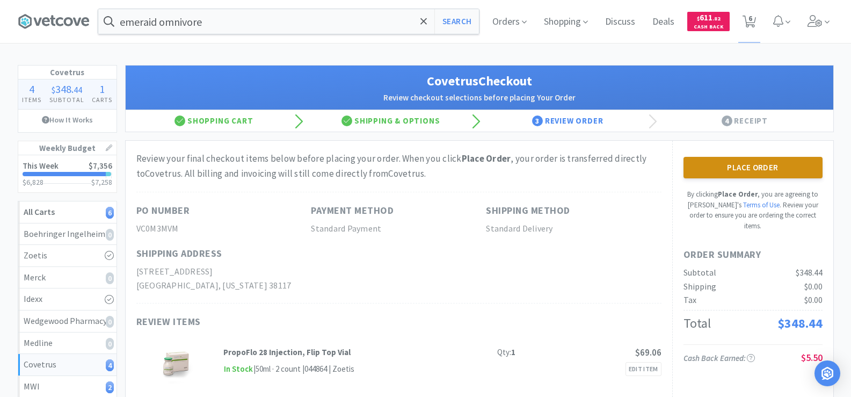
click at [770, 168] on button "Place Order" at bounding box center [753, 167] width 139 height 21
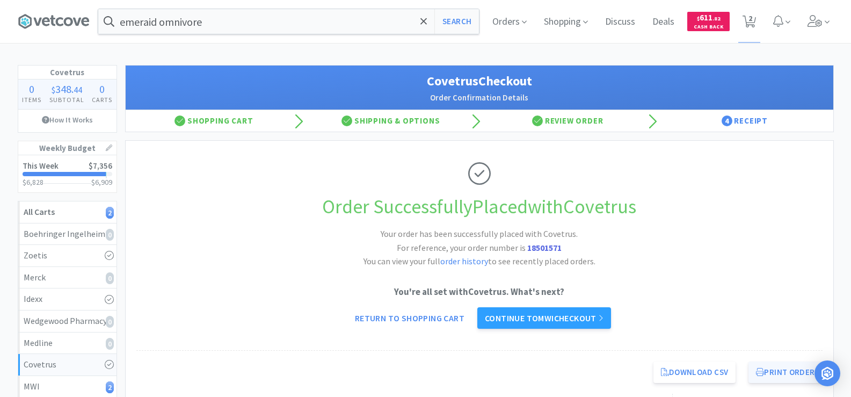
click at [786, 371] on button "Print Order" at bounding box center [786, 371] width 74 height 21
click at [570, 315] on link "Continue to MWI checkout" at bounding box center [544, 317] width 134 height 21
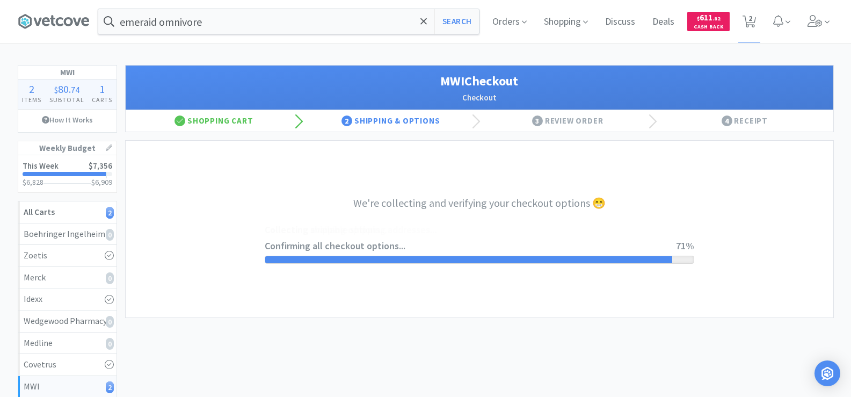
select select "STD_"
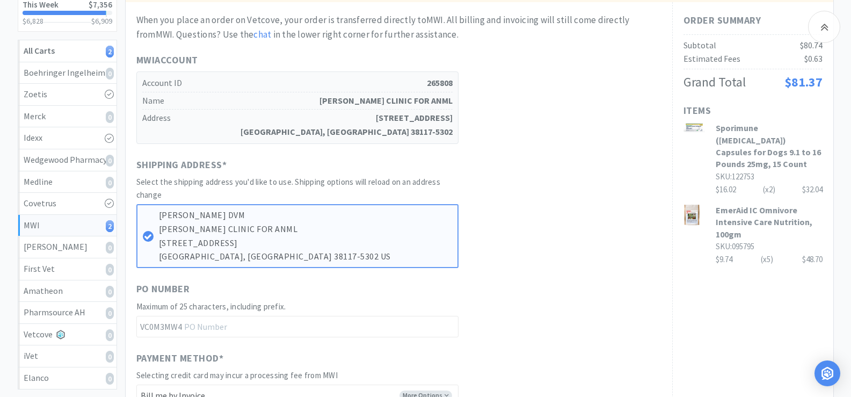
scroll to position [107, 0]
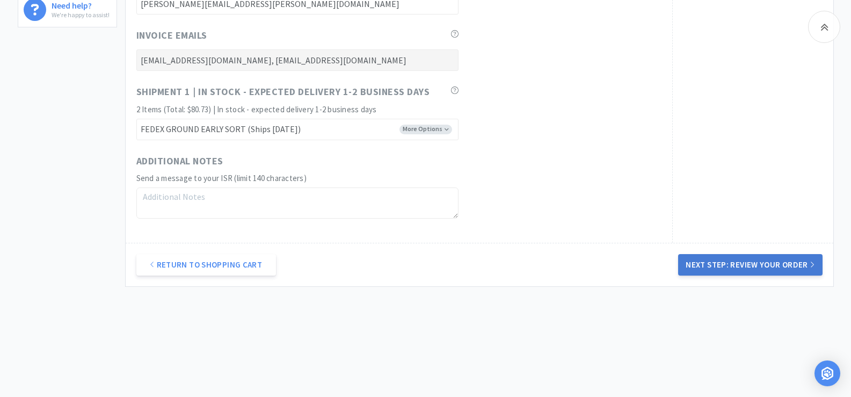
click at [756, 272] on button "Next Step: Review Your Order" at bounding box center [750, 264] width 144 height 21
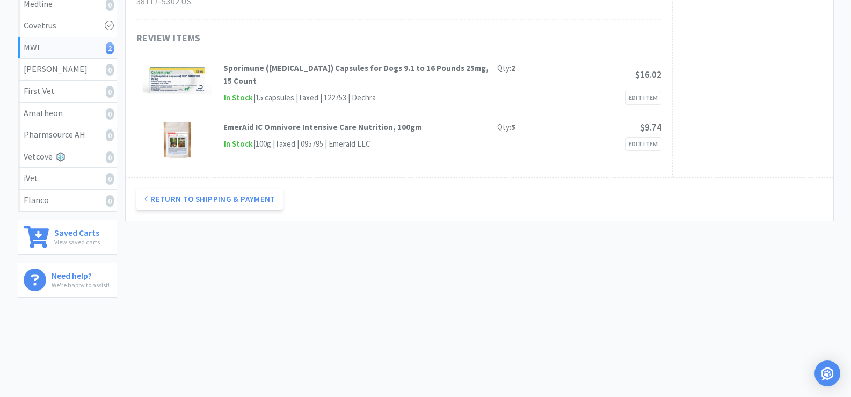
scroll to position [0, 0]
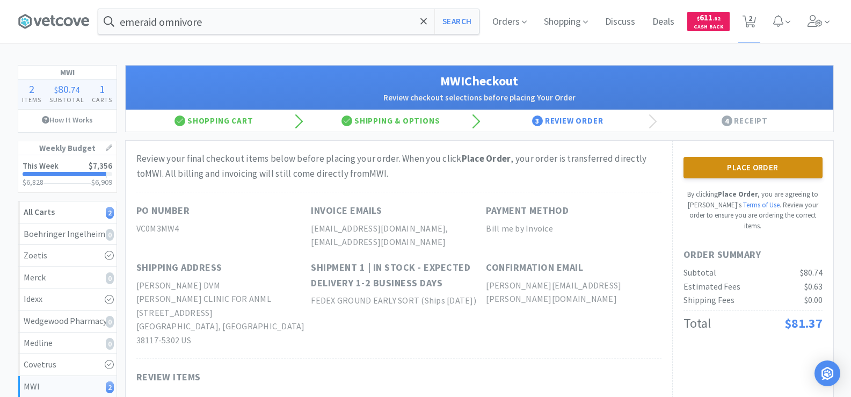
click at [748, 165] on button "Place Order" at bounding box center [753, 167] width 139 height 21
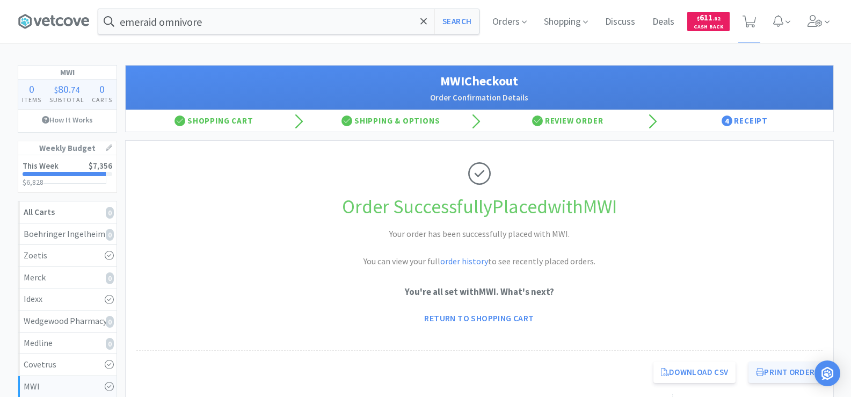
click at [762, 375] on icon at bounding box center [760, 372] width 8 height 8
